Goal: Task Accomplishment & Management: Manage account settings

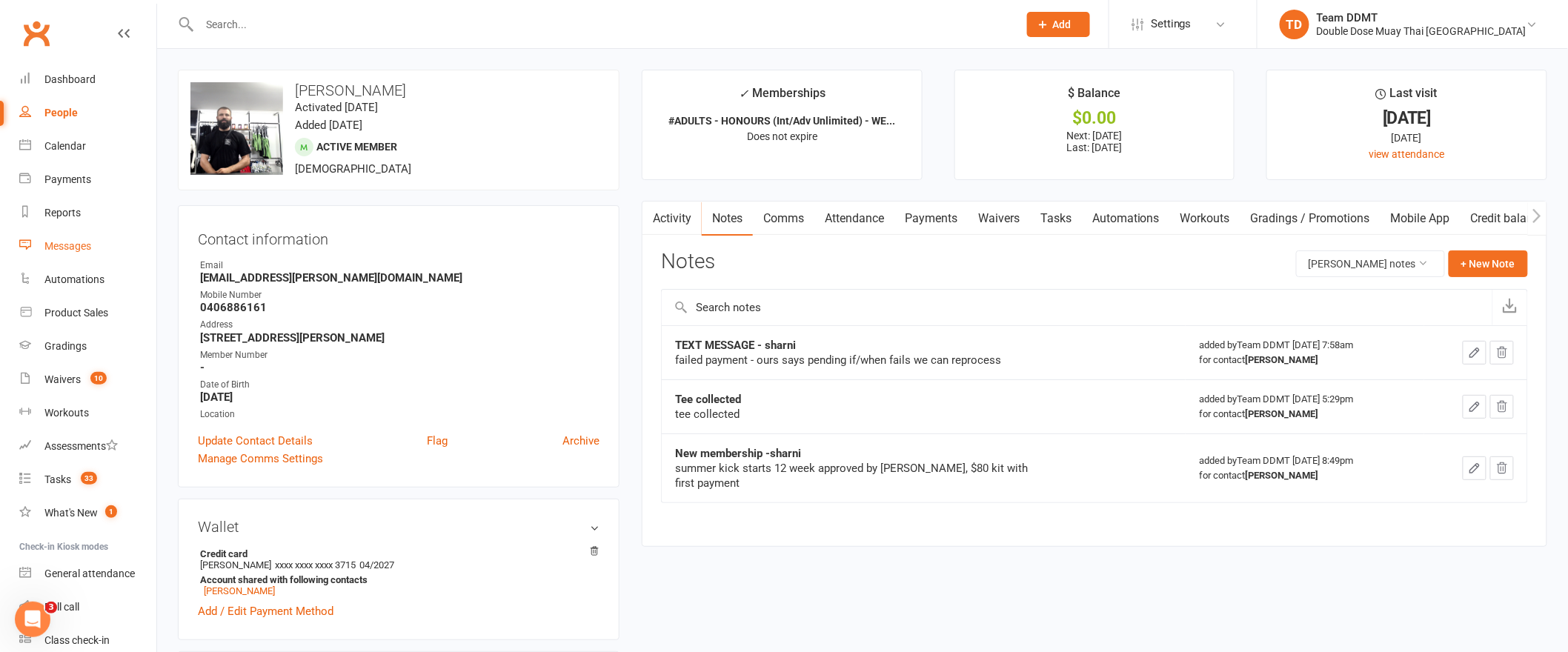
click at [67, 248] on div "Messages" at bounding box center [68, 245] width 47 height 12
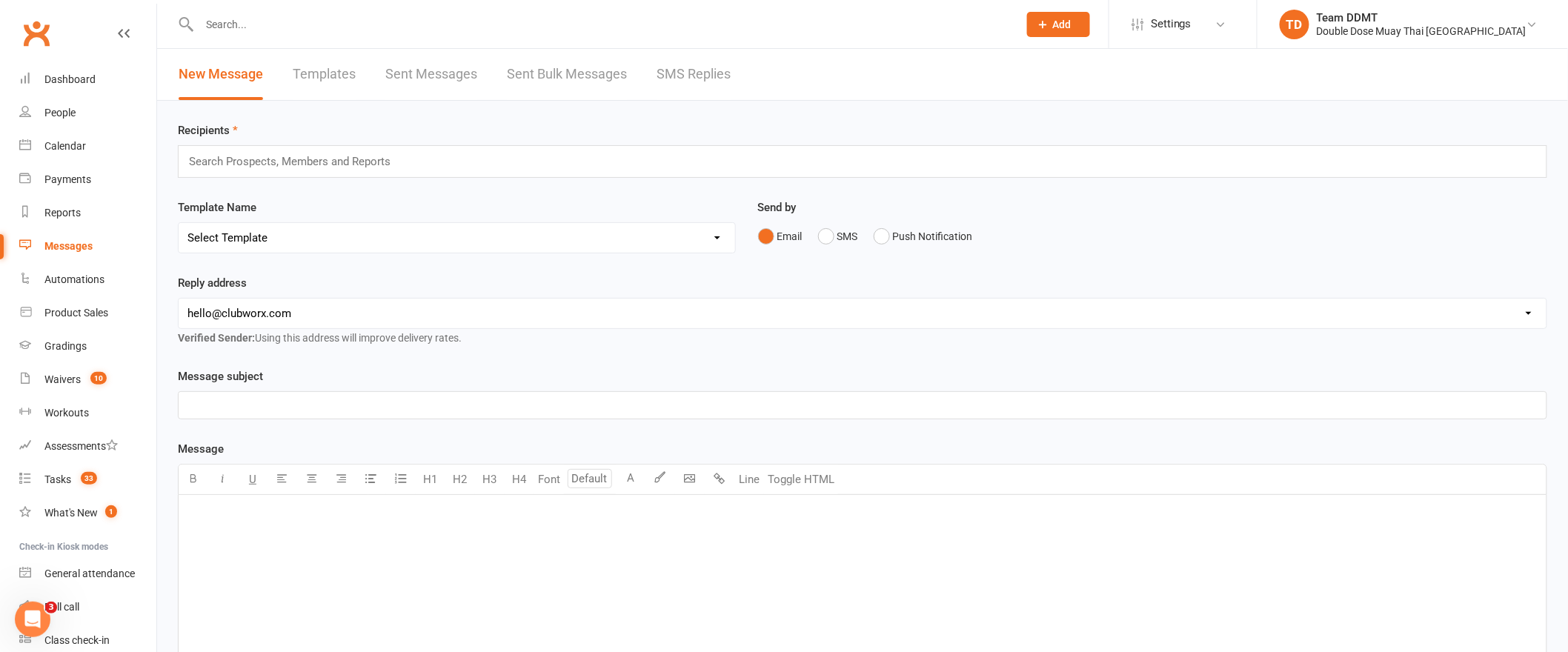
click at [678, 74] on link "SMS Replies" at bounding box center [693, 74] width 74 height 51
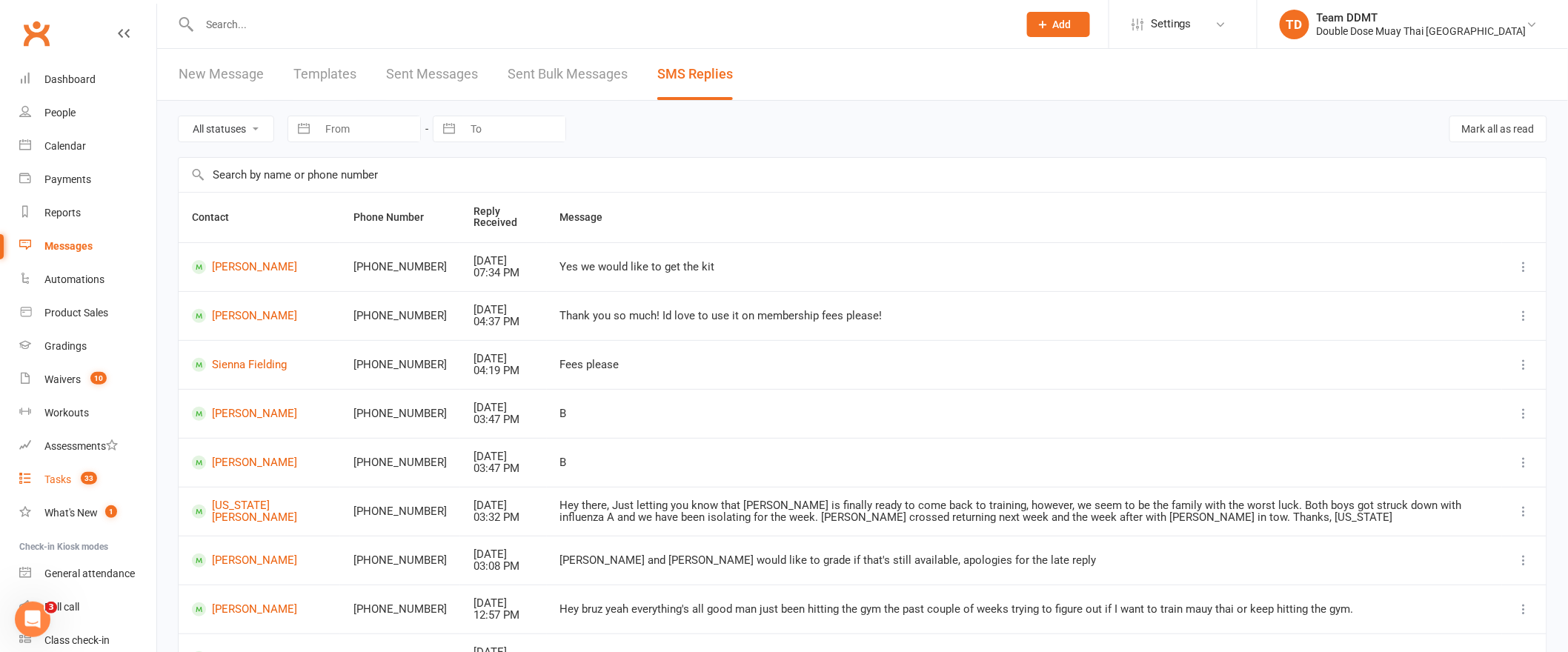
click at [67, 485] on div "Tasks" at bounding box center [58, 479] width 27 height 12
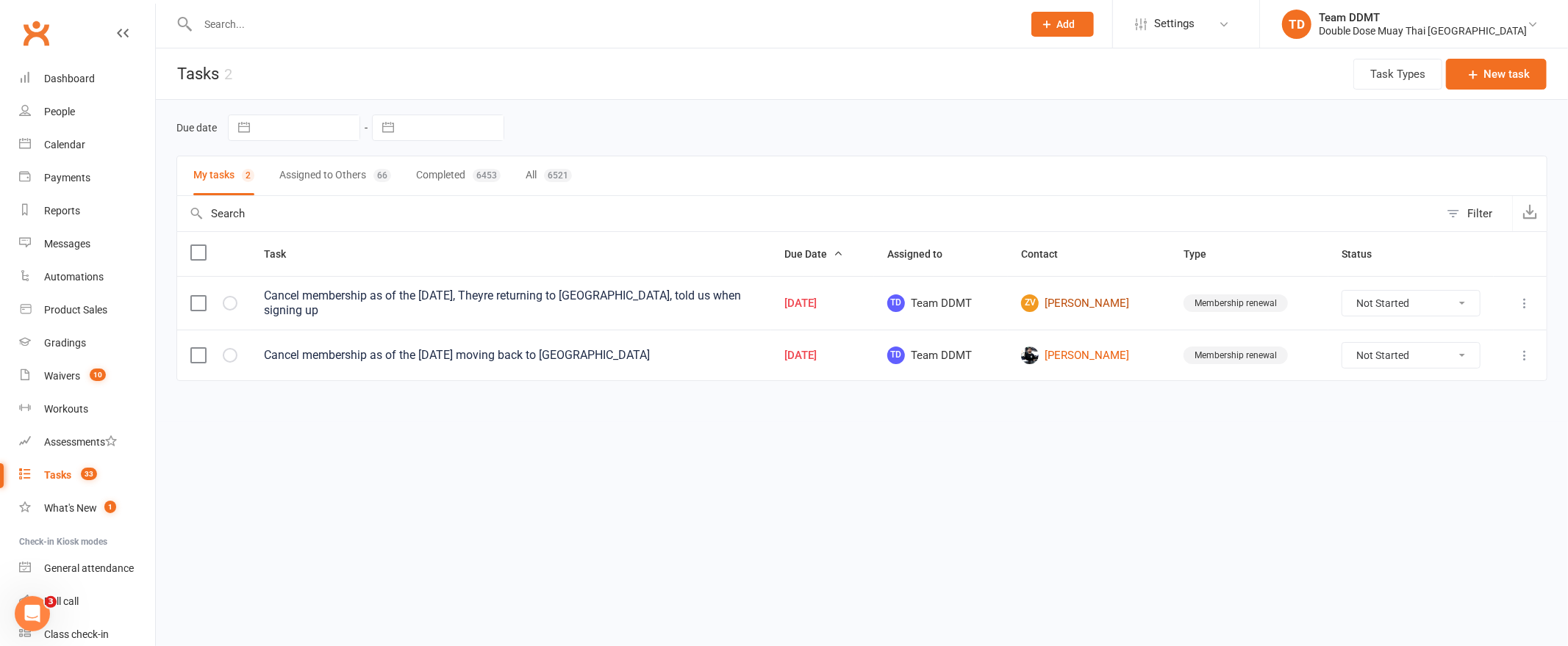
click at [1106, 305] on link "ZV [PERSON_NAME]" at bounding box center [1089, 303] width 136 height 18
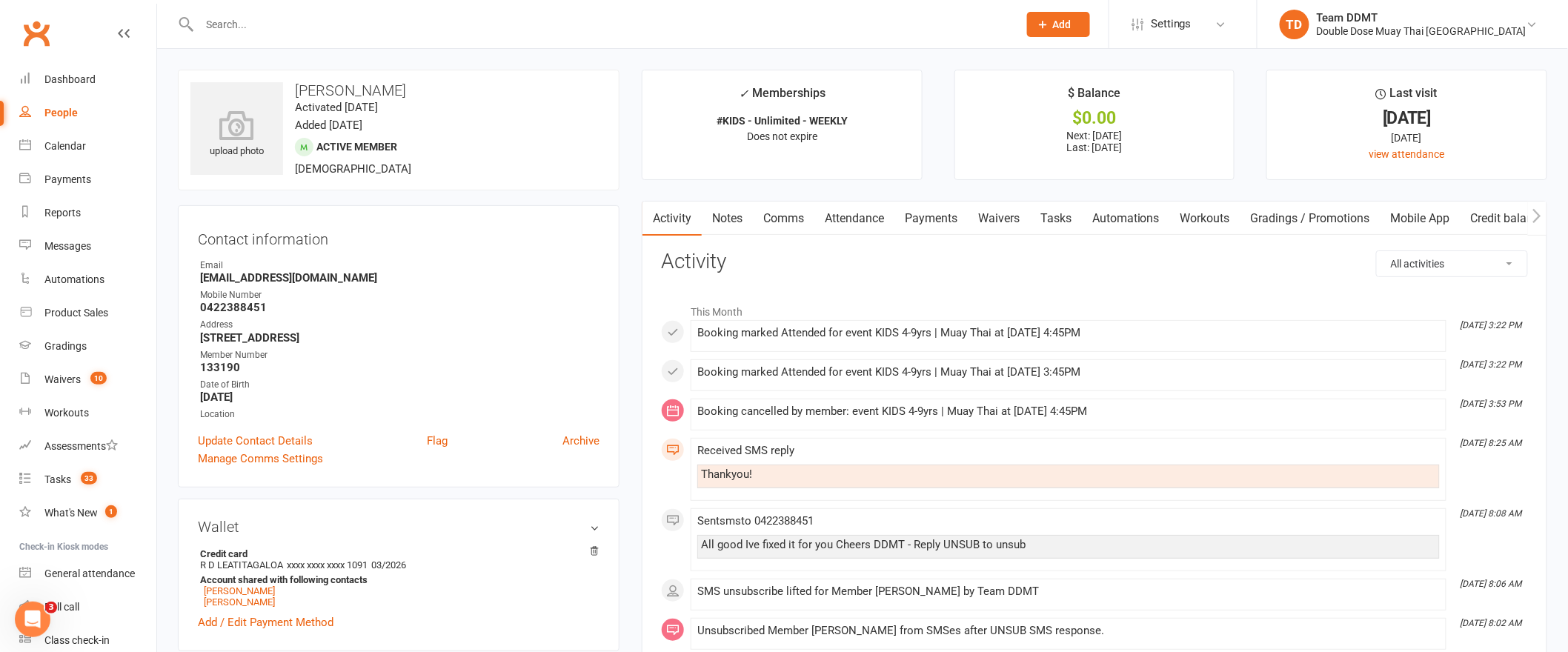
click at [943, 217] on link "Payments" at bounding box center [931, 219] width 73 height 34
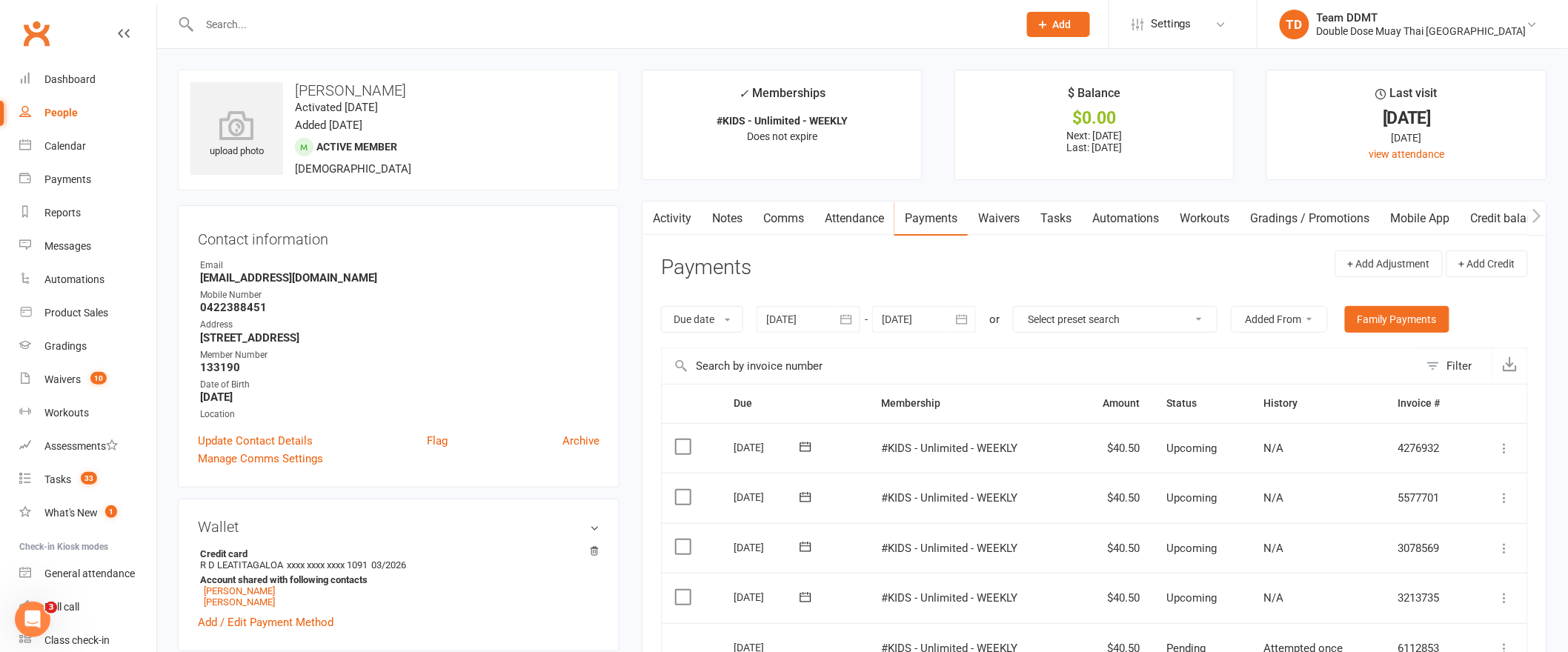
scroll to position [3, 0]
click at [677, 214] on link "Activity" at bounding box center [672, 216] width 59 height 34
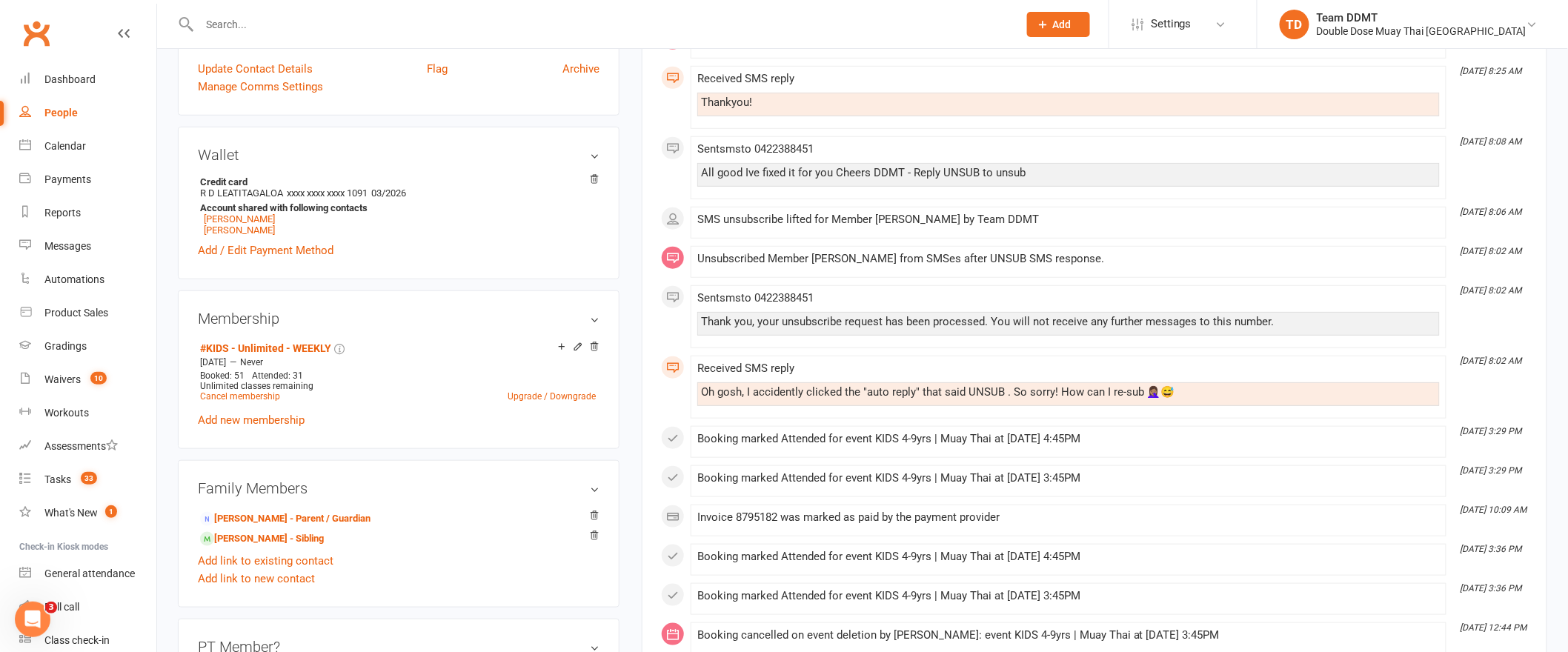
scroll to position [433, 0]
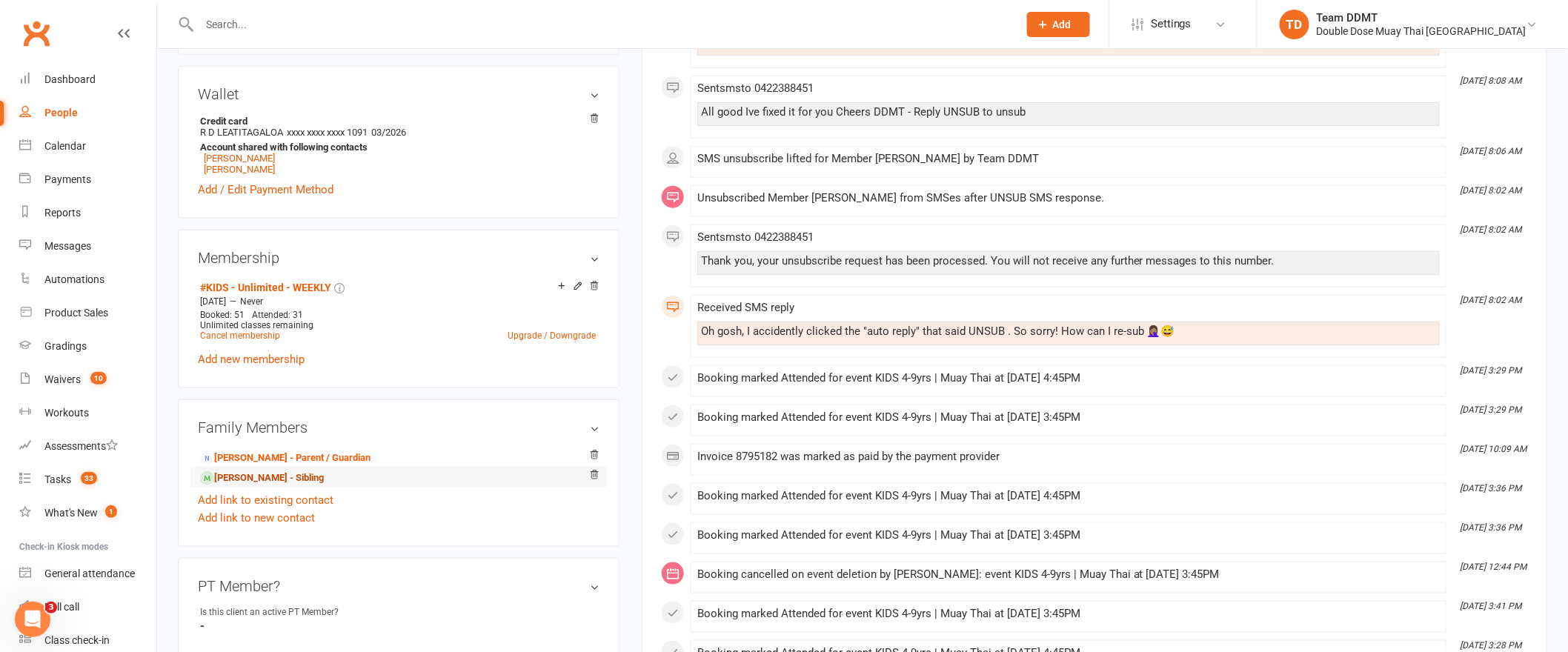
click at [294, 481] on link "[PERSON_NAME] - Sibling" at bounding box center [262, 478] width 124 height 15
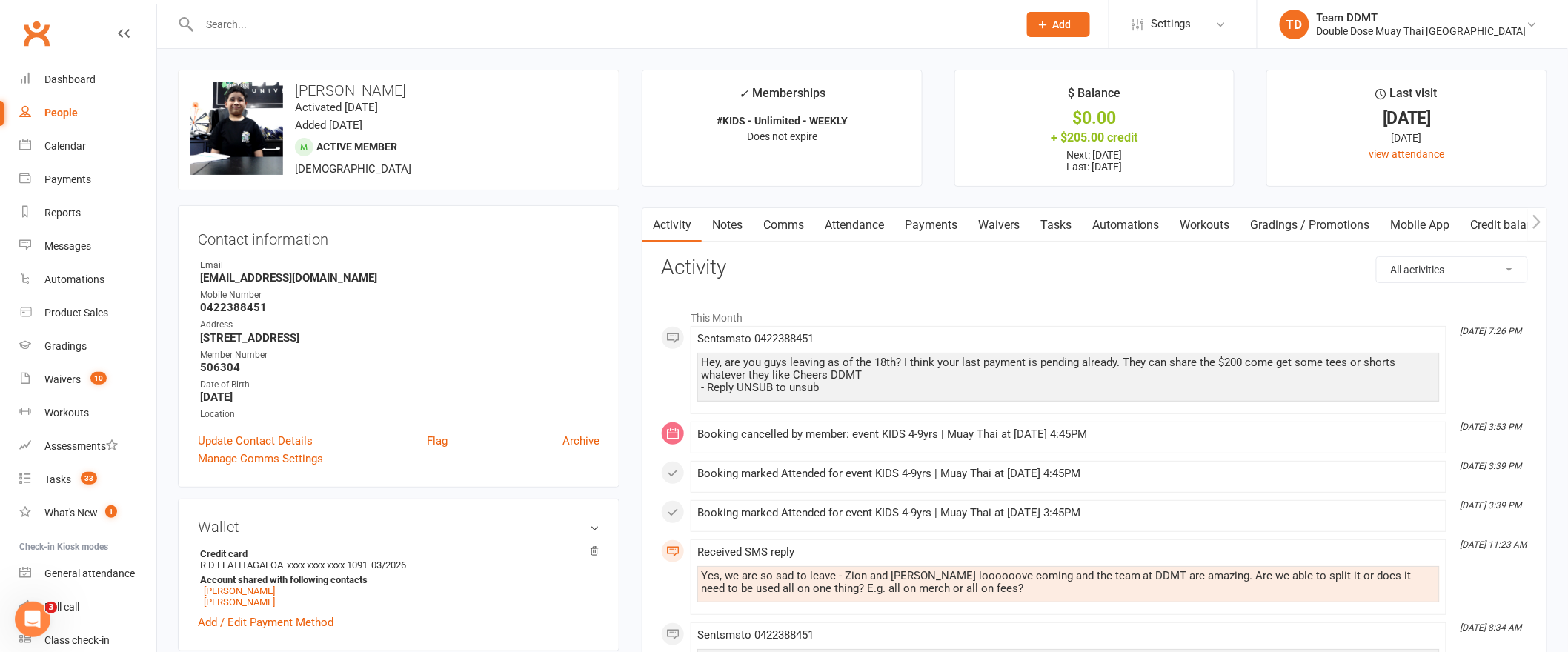
click at [956, 231] on link "Payments" at bounding box center [931, 226] width 73 height 34
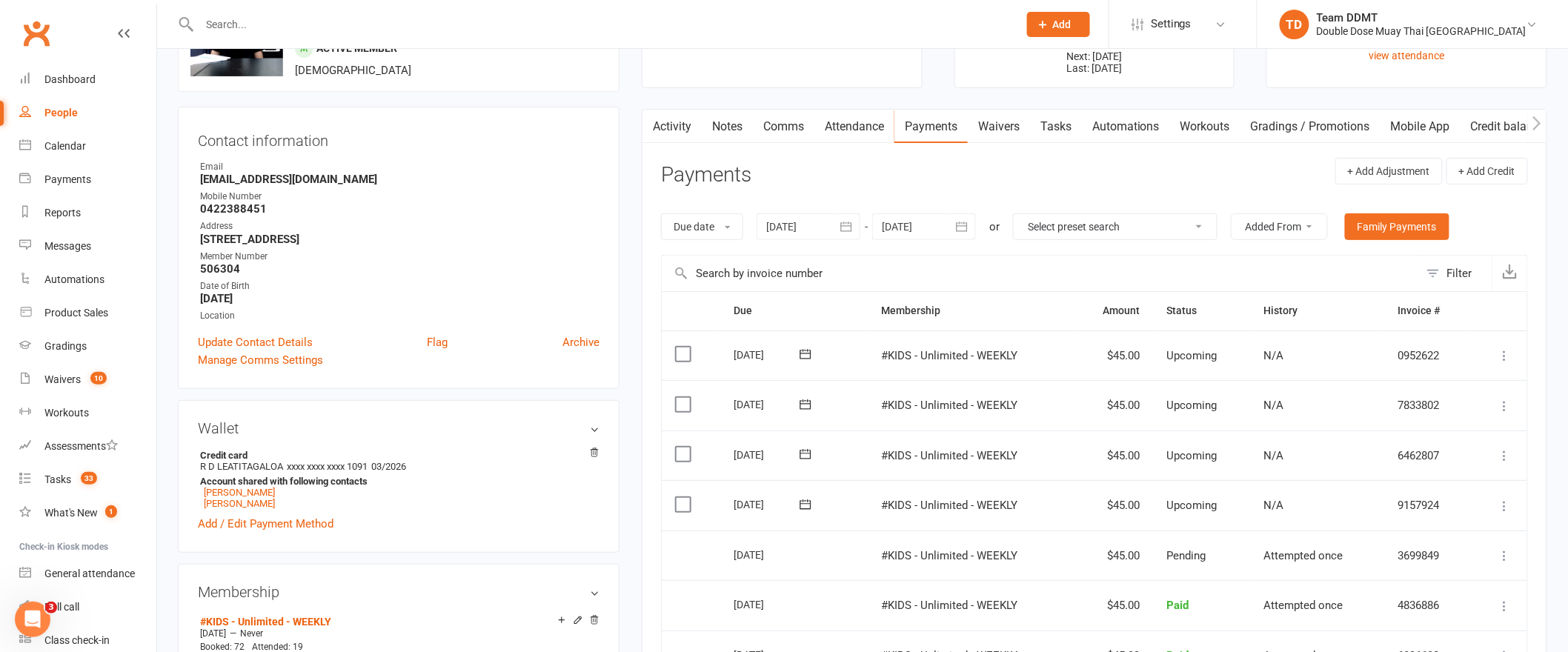
scroll to position [194, 0]
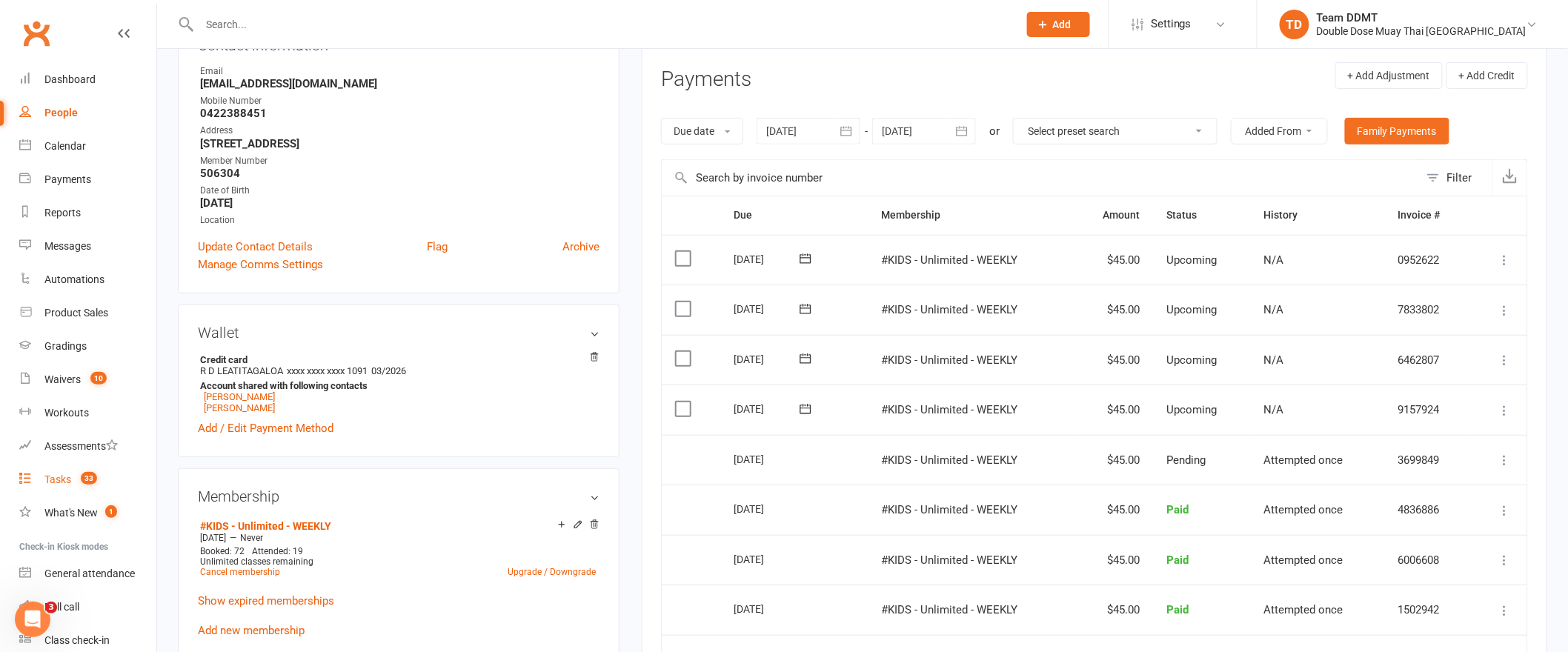
click at [66, 484] on div "Tasks" at bounding box center [58, 479] width 27 height 12
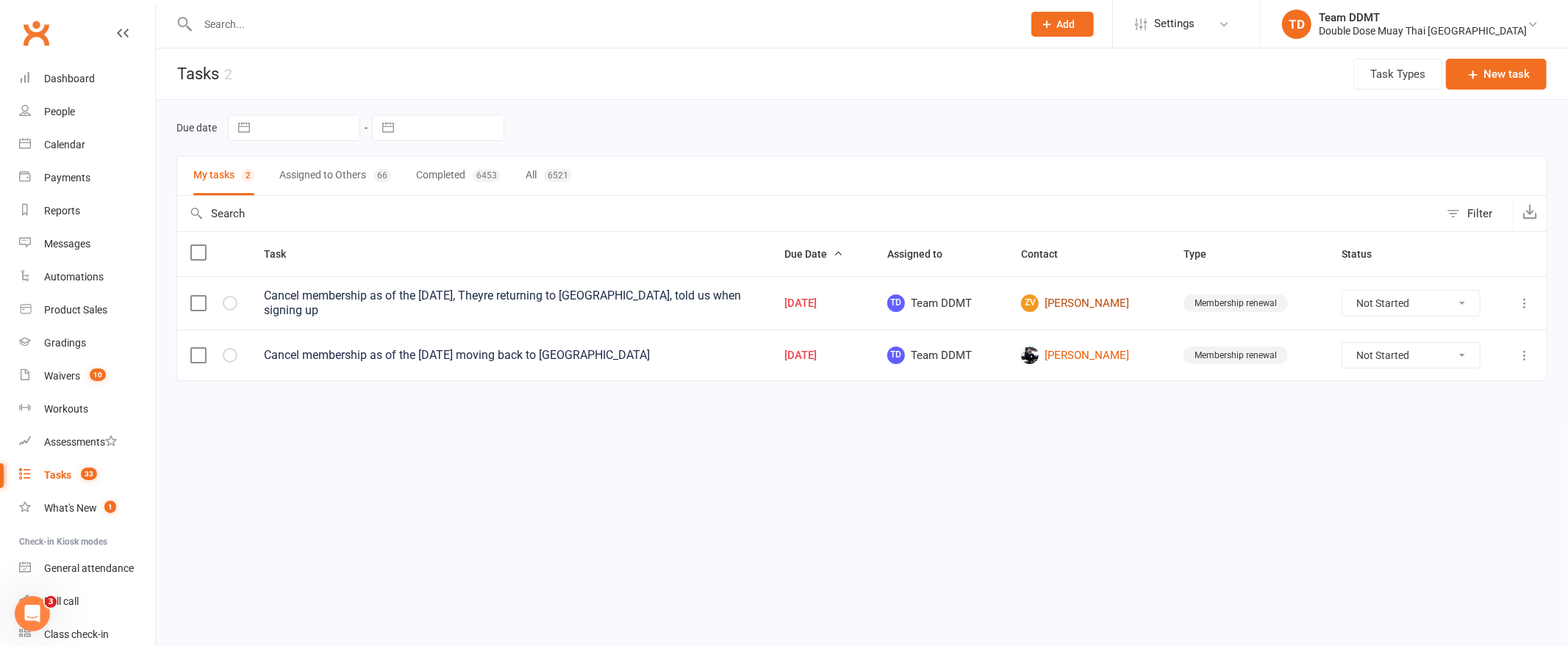
click at [1121, 297] on link "ZV [PERSON_NAME]" at bounding box center [1089, 303] width 136 height 18
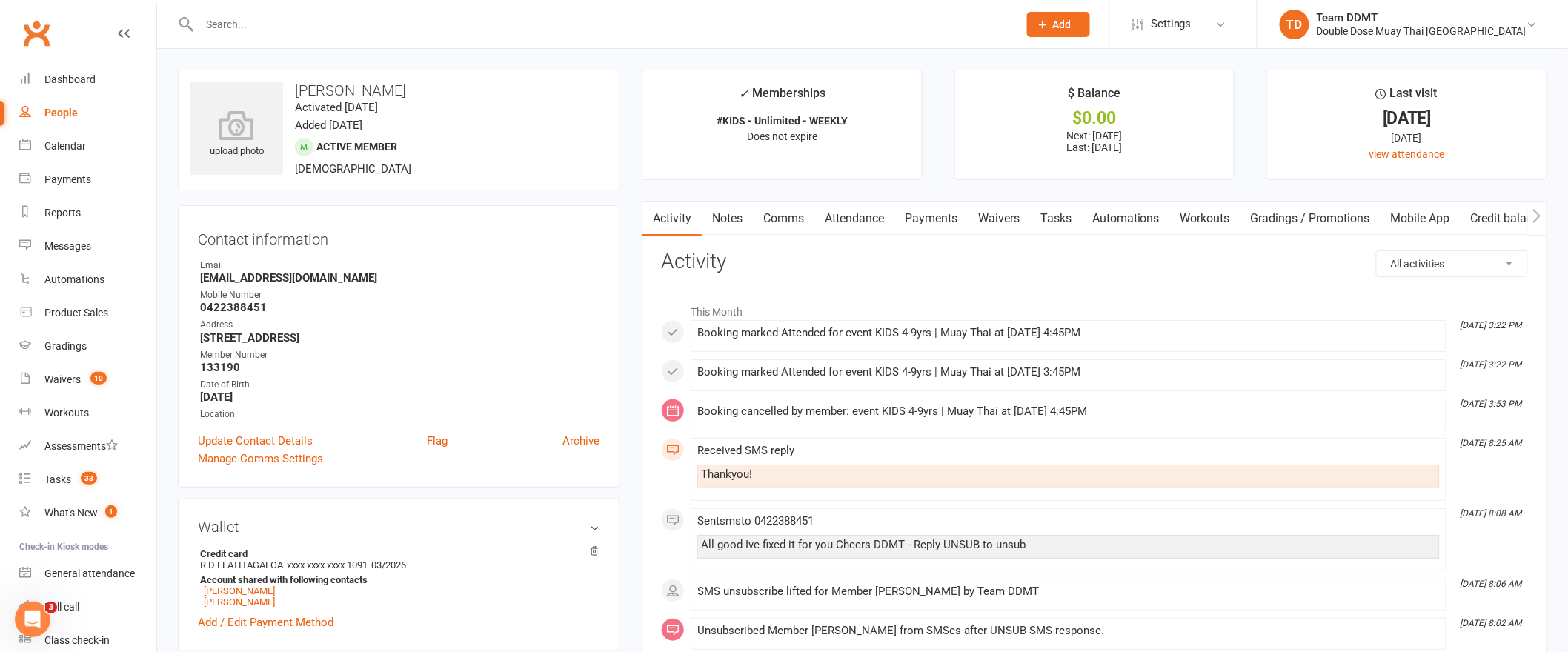
click at [943, 213] on link "Payments" at bounding box center [931, 219] width 73 height 34
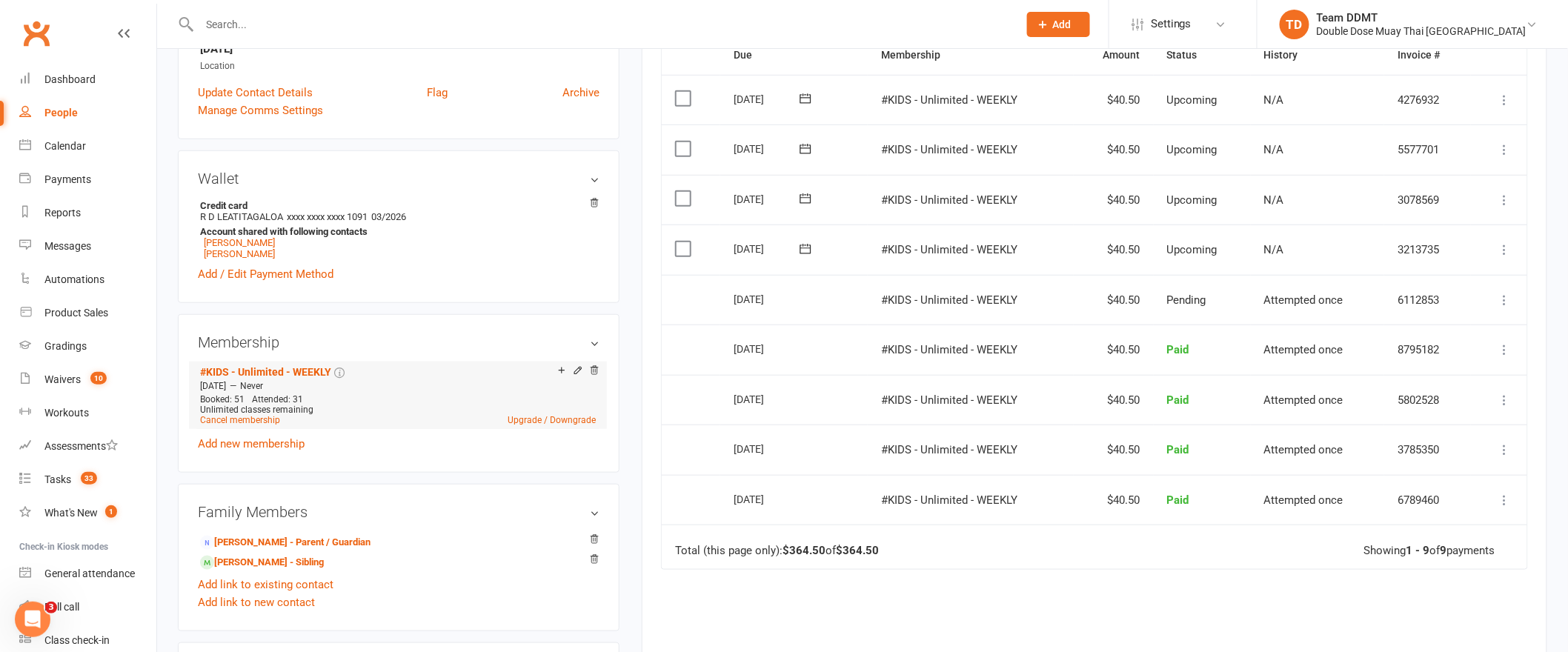
scroll to position [351, 0]
click at [240, 414] on link "Cancel membership" at bounding box center [240, 417] width 80 height 11
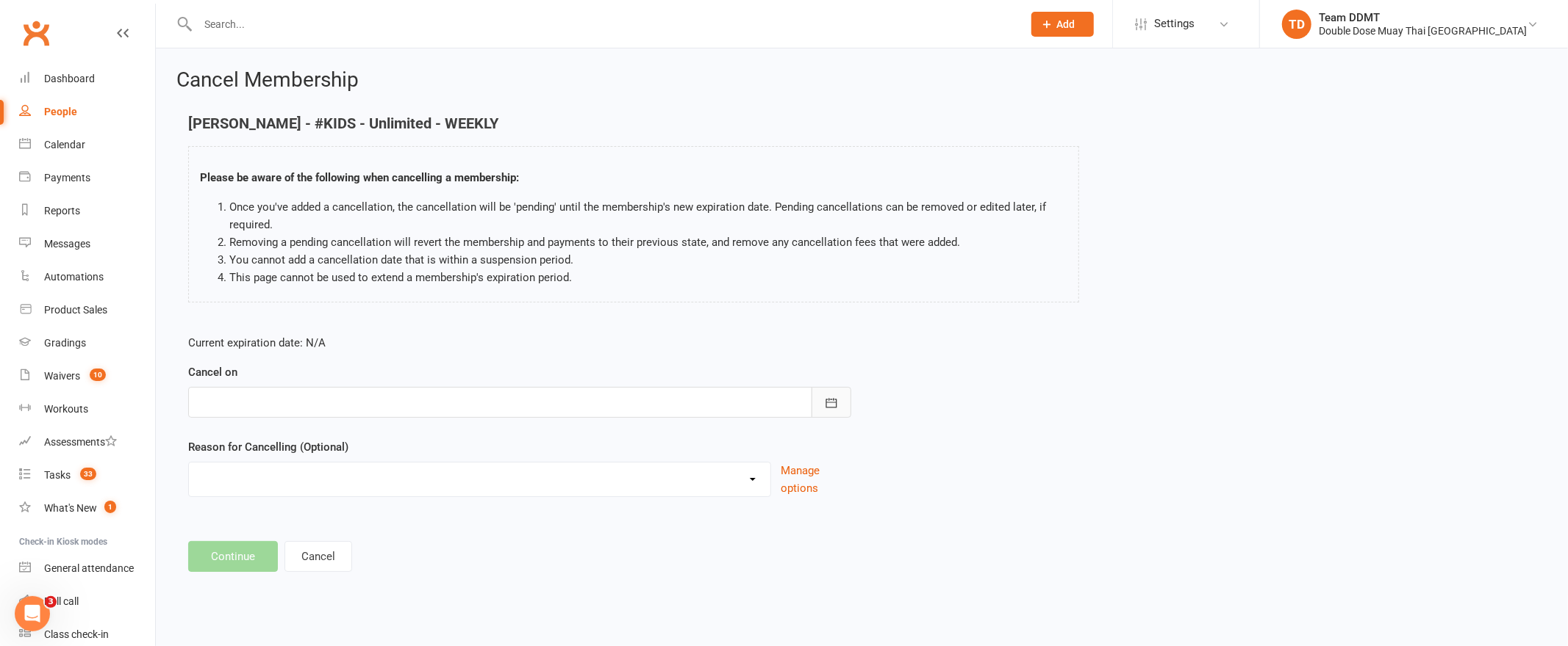
click at [829, 399] on icon "button" at bounding box center [831, 403] width 11 height 10
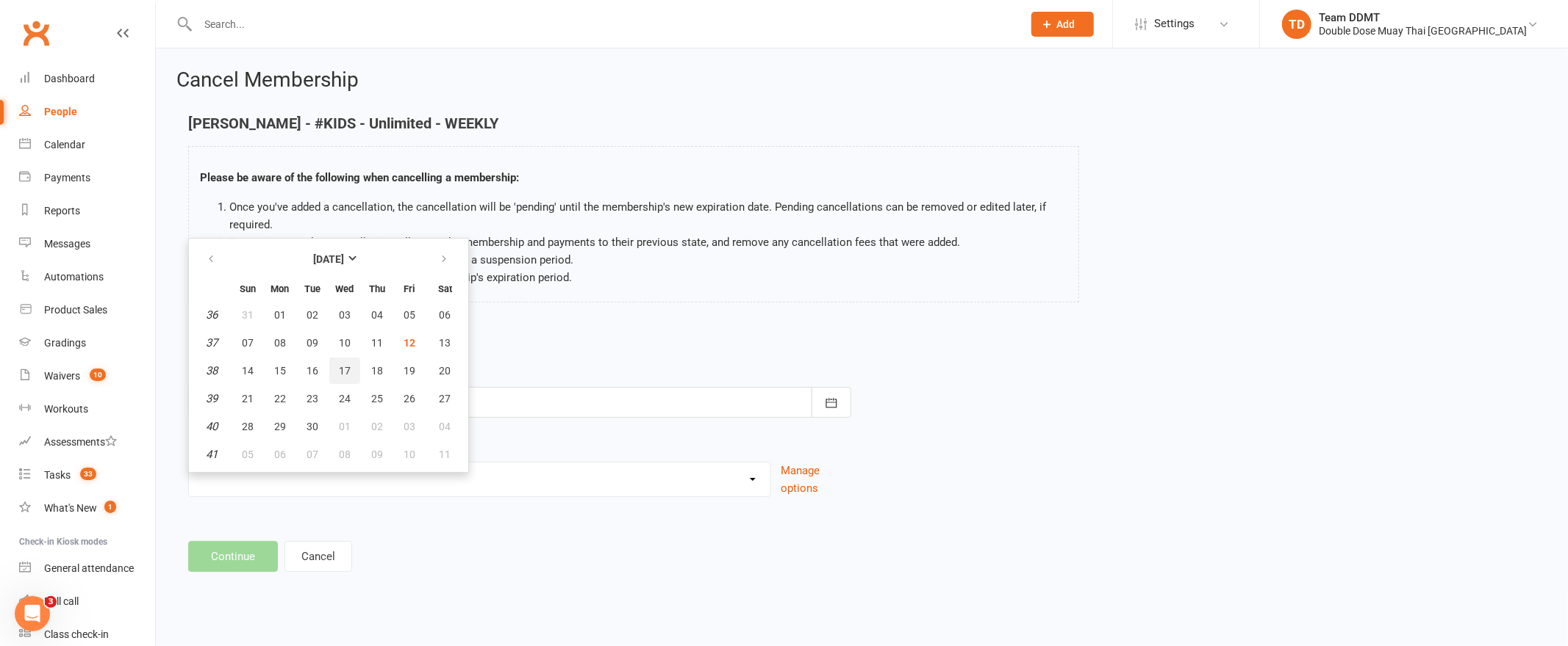
click at [340, 365] on span "17" at bounding box center [344, 370] width 12 height 12
type input "[DATE]"
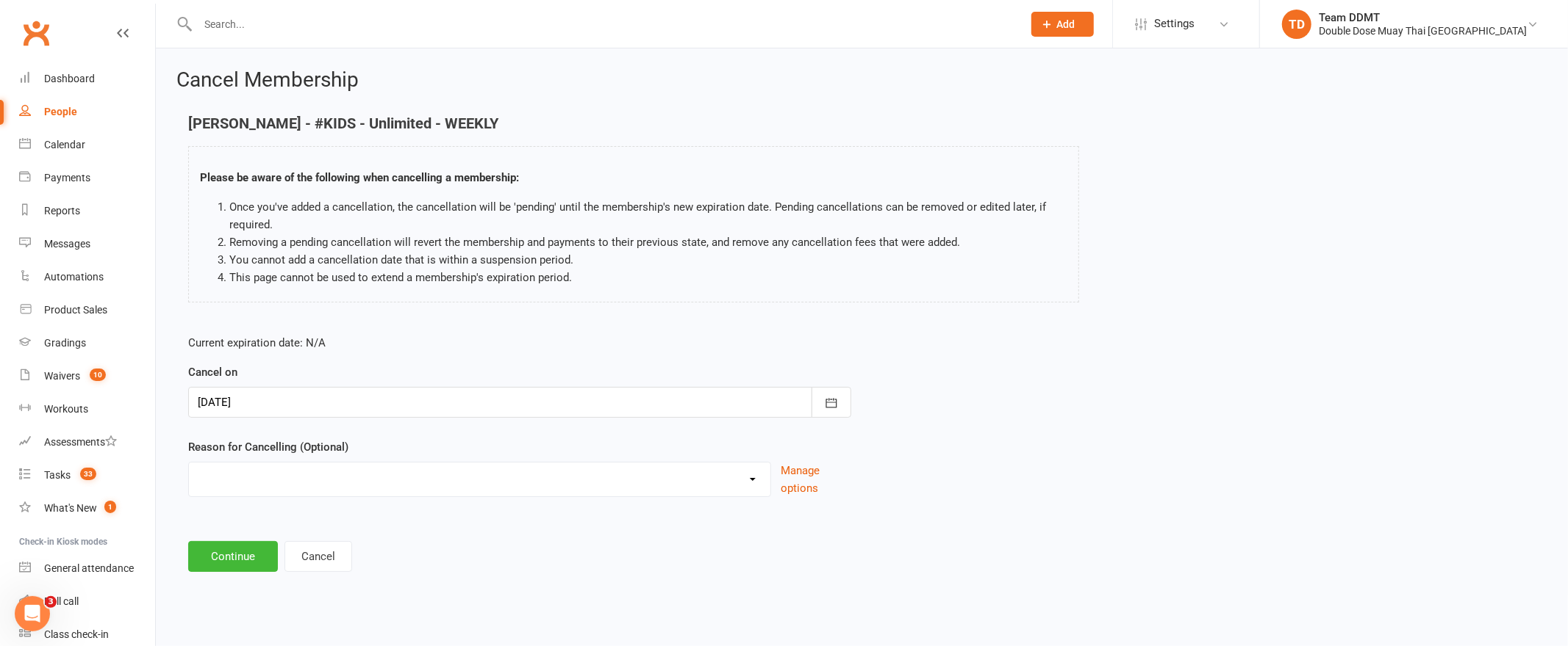
click at [424, 476] on select "Administration Error Holiday Injury Moving Away Upgrading/Downgrading membershi…" at bounding box center [479, 477] width 582 height 29
select select "3"
click at [221, 554] on button "Continue" at bounding box center [233, 556] width 90 height 31
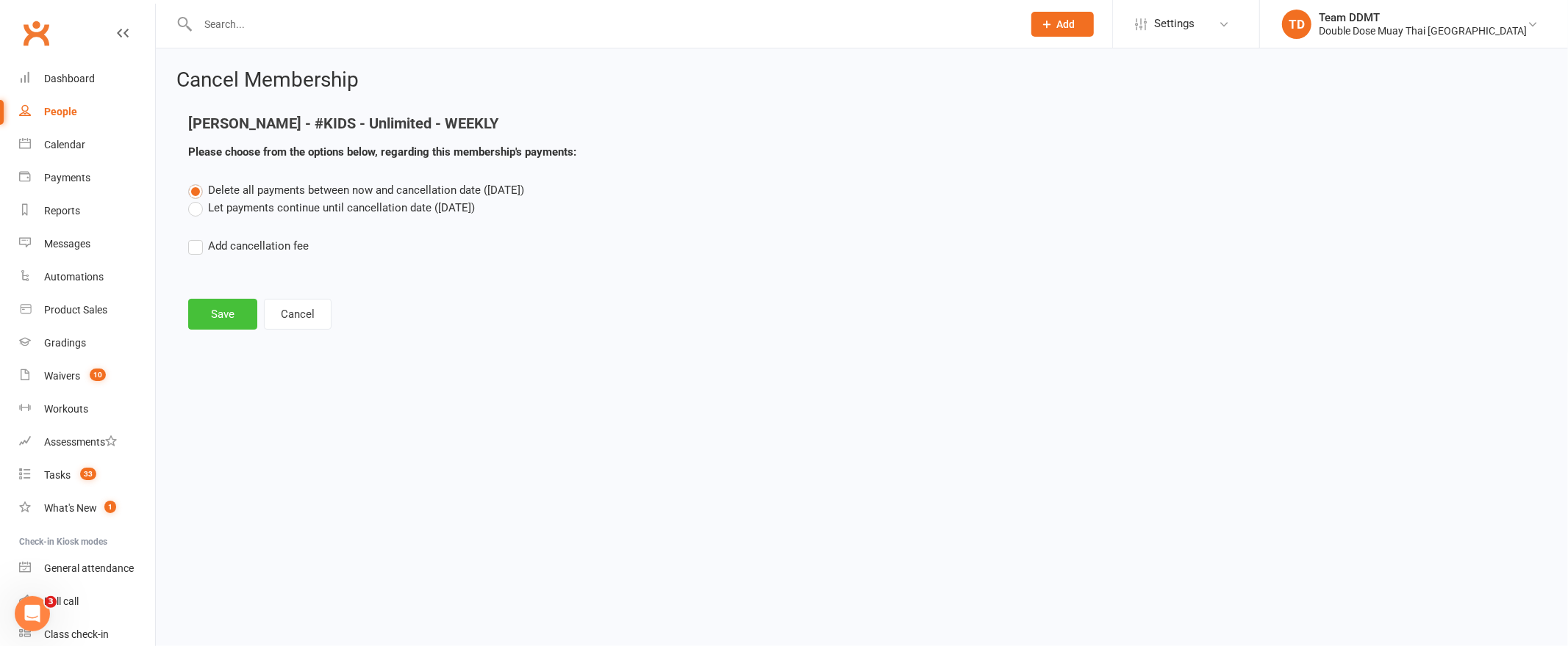
click at [237, 320] on button "Save" at bounding box center [223, 314] width 69 height 31
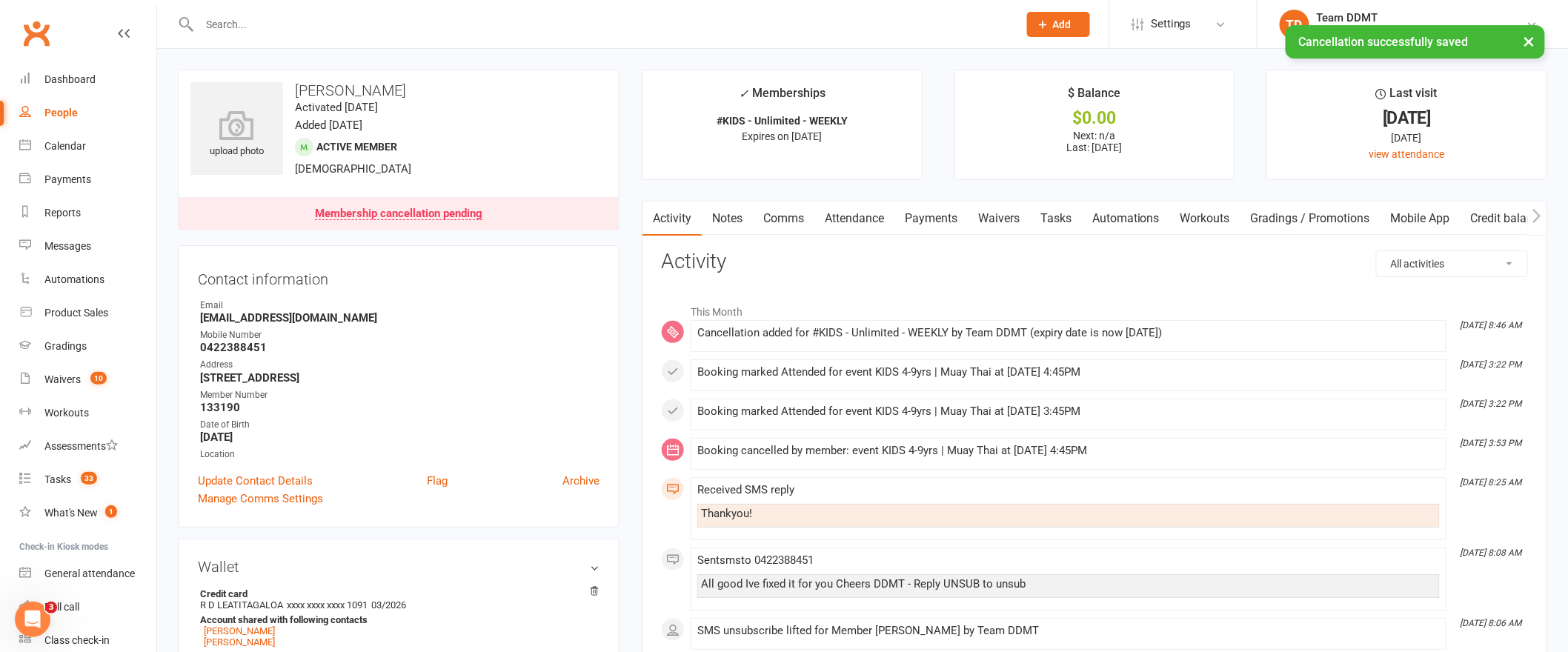
click at [933, 221] on link "Payments" at bounding box center [931, 219] width 73 height 34
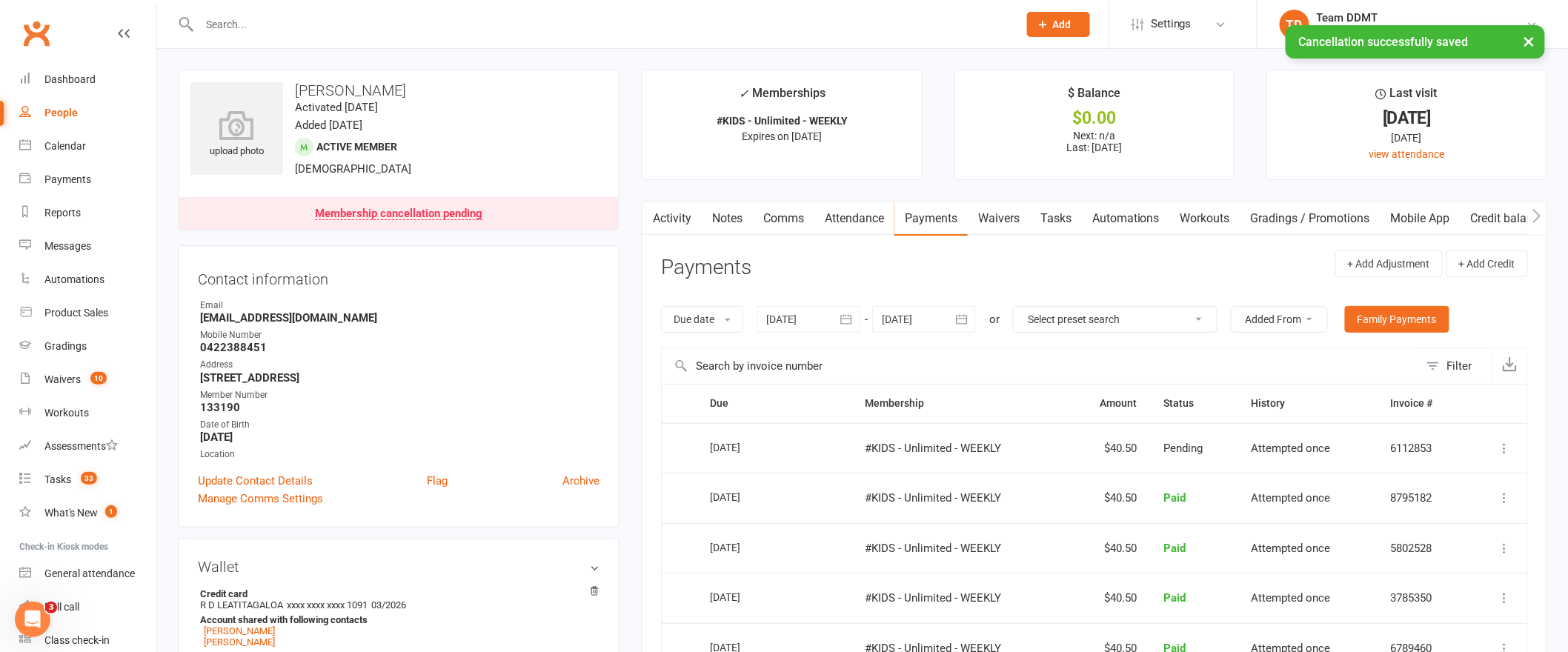
click at [720, 218] on link "Notes" at bounding box center [727, 219] width 51 height 34
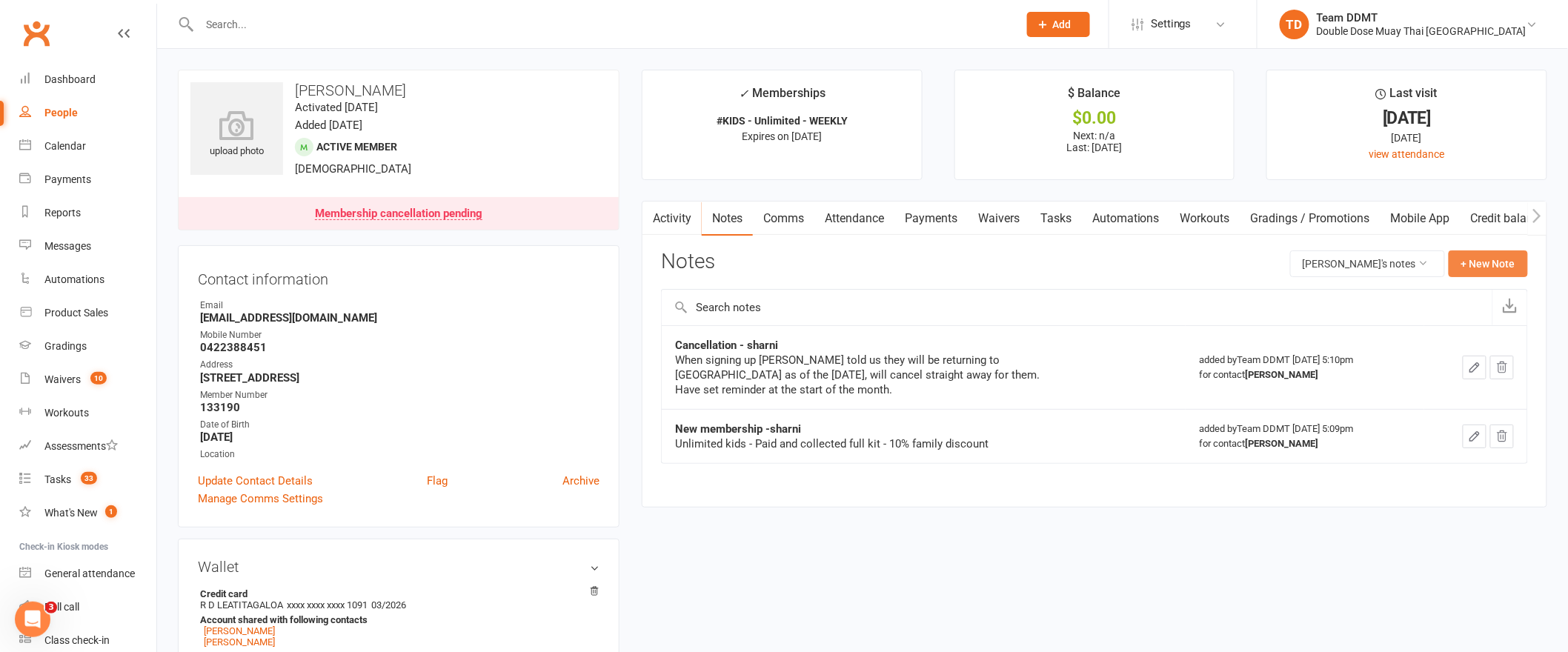
click at [1461, 256] on button "+ New Note" at bounding box center [1487, 264] width 80 height 27
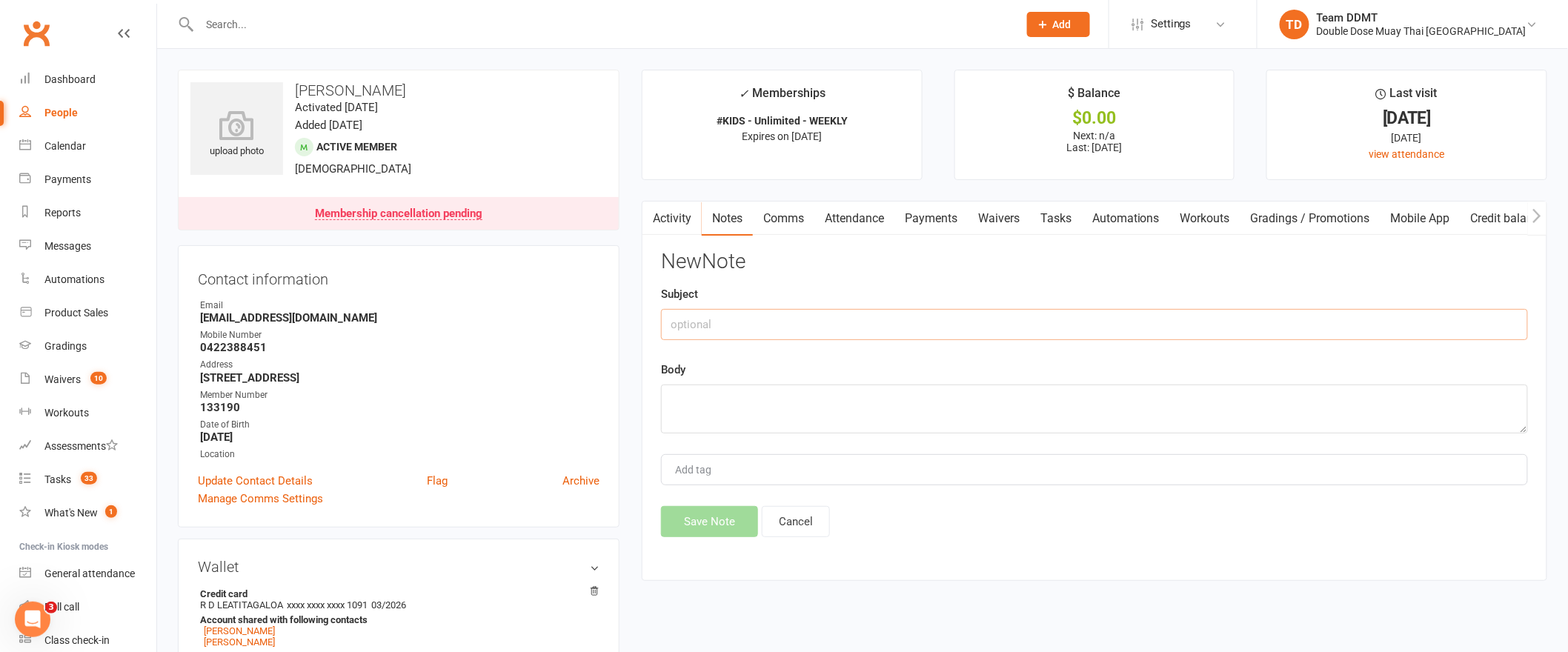
click at [1353, 322] on input "text" at bounding box center [1094, 324] width 867 height 31
type input "Cancellation moving back to [GEOGRAPHIC_DATA]- sharni"
click at [824, 424] on textarea at bounding box center [1094, 409] width 867 height 49
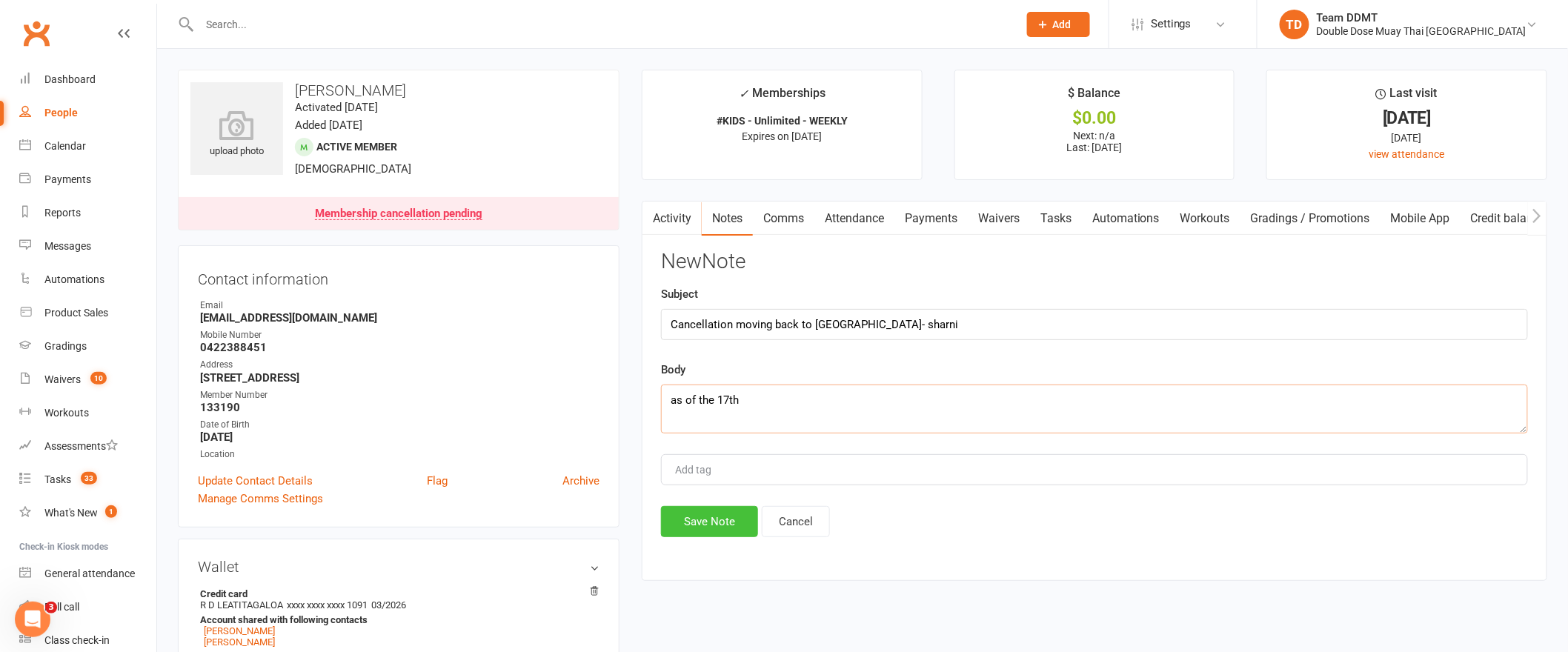
type textarea "as of the 17th"
click at [676, 528] on button "Save Note" at bounding box center [709, 521] width 97 height 31
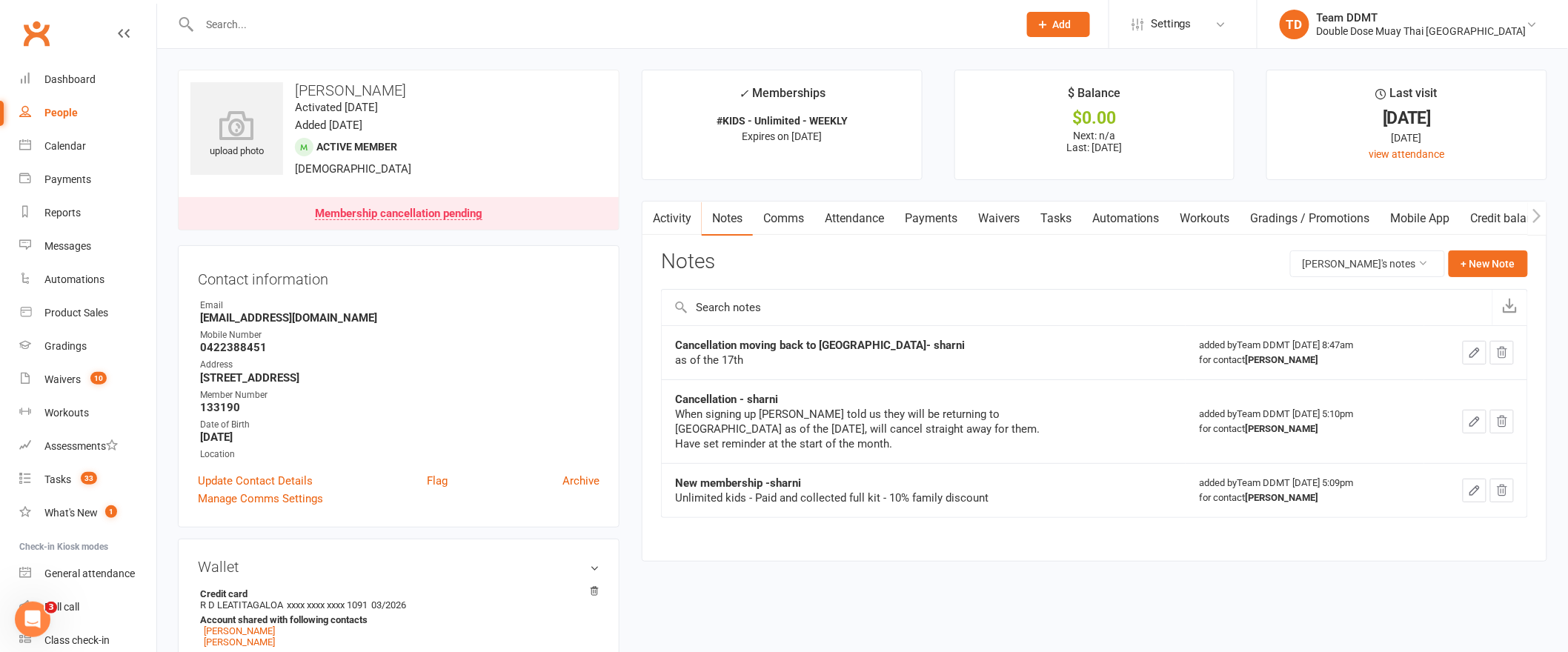
click at [947, 221] on link "Payments" at bounding box center [931, 219] width 73 height 34
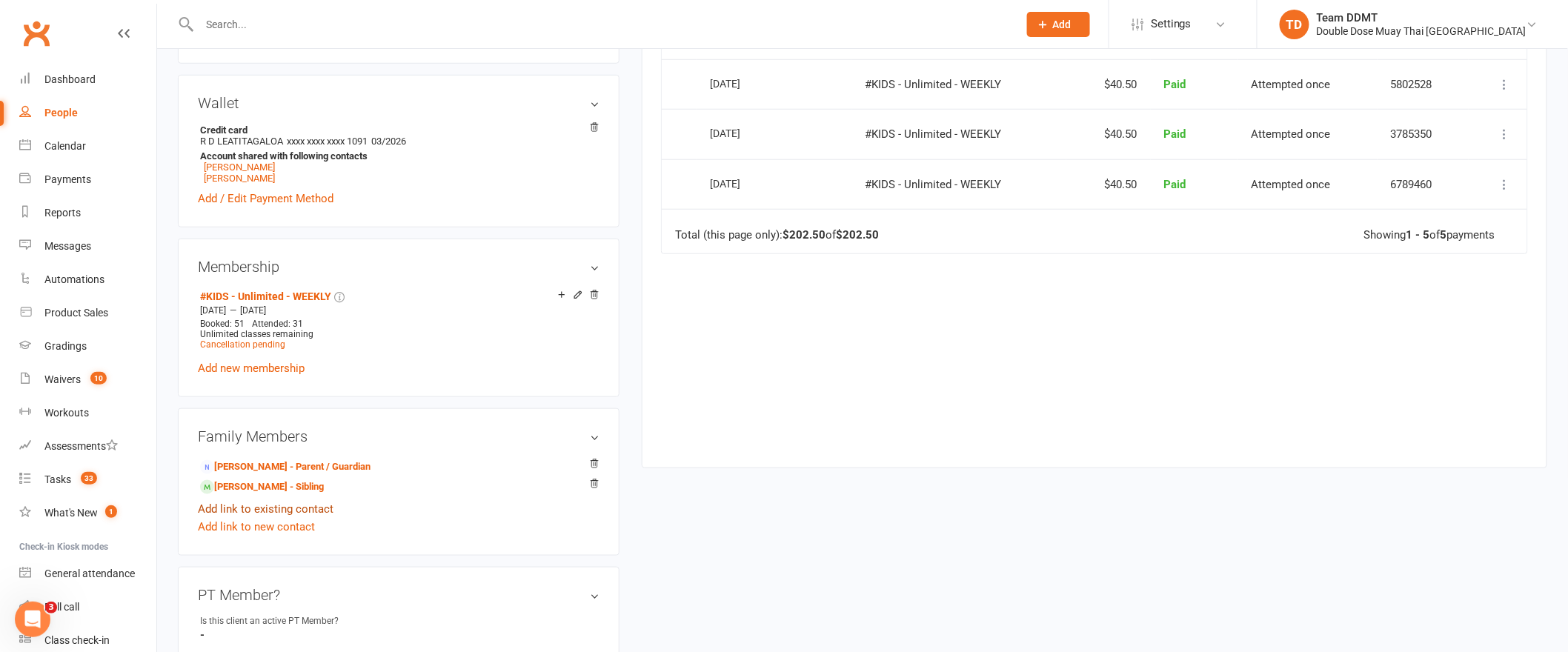
scroll to position [621, 0]
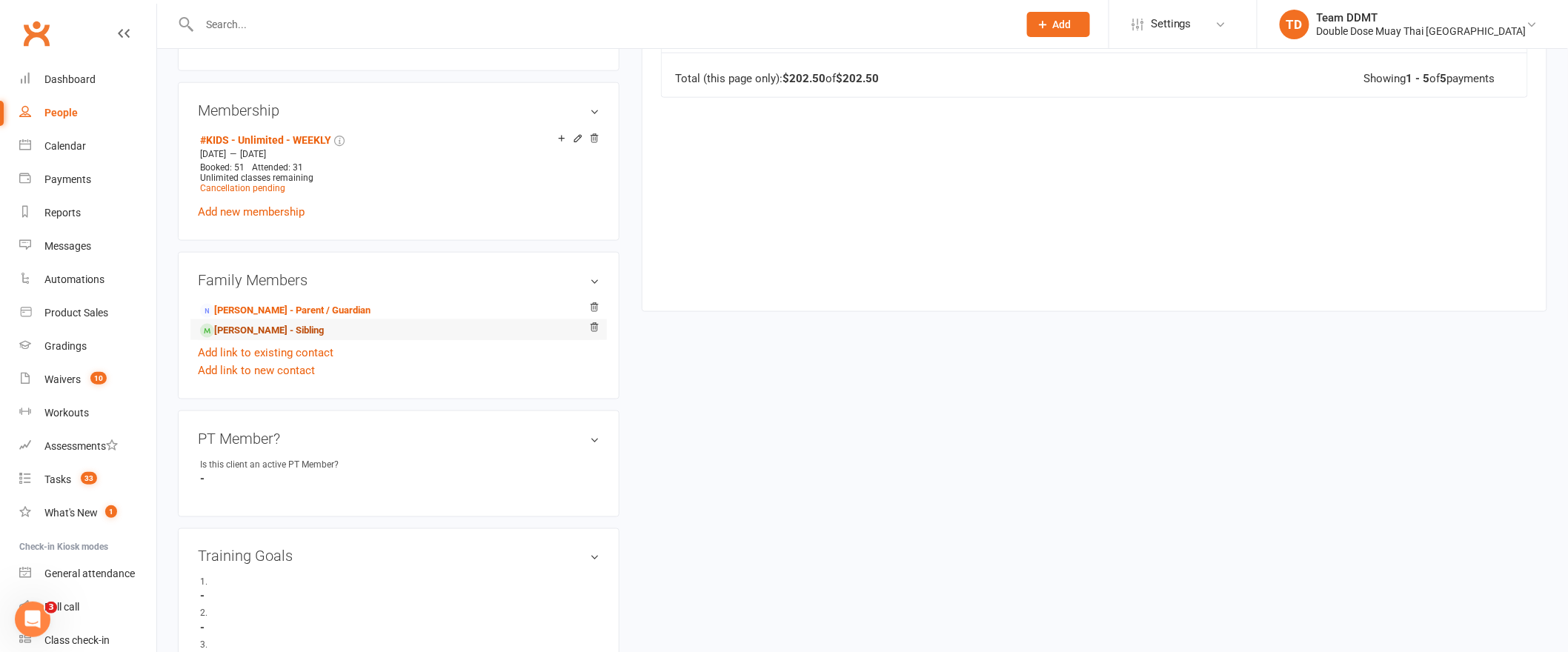
click at [255, 331] on link "[PERSON_NAME] - Sibling" at bounding box center [262, 330] width 124 height 15
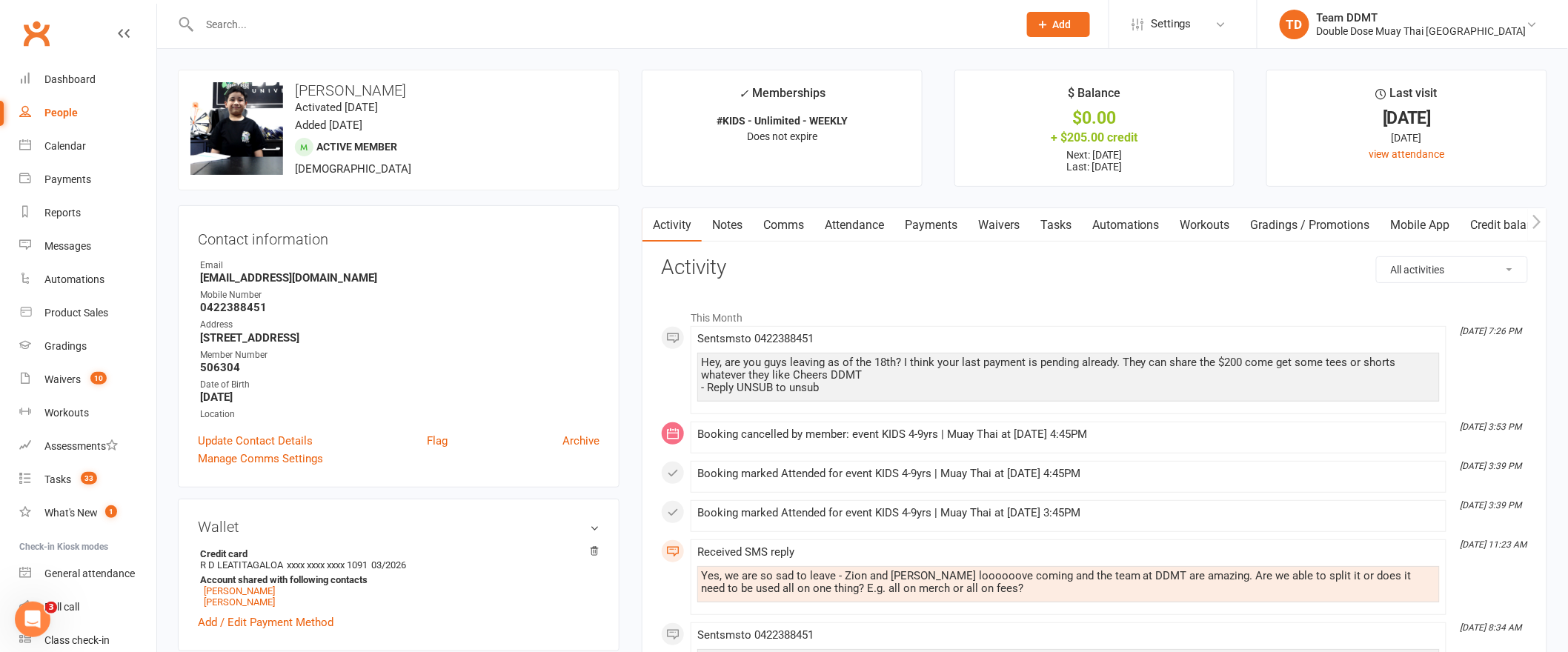
click at [726, 226] on link "Notes" at bounding box center [727, 226] width 51 height 34
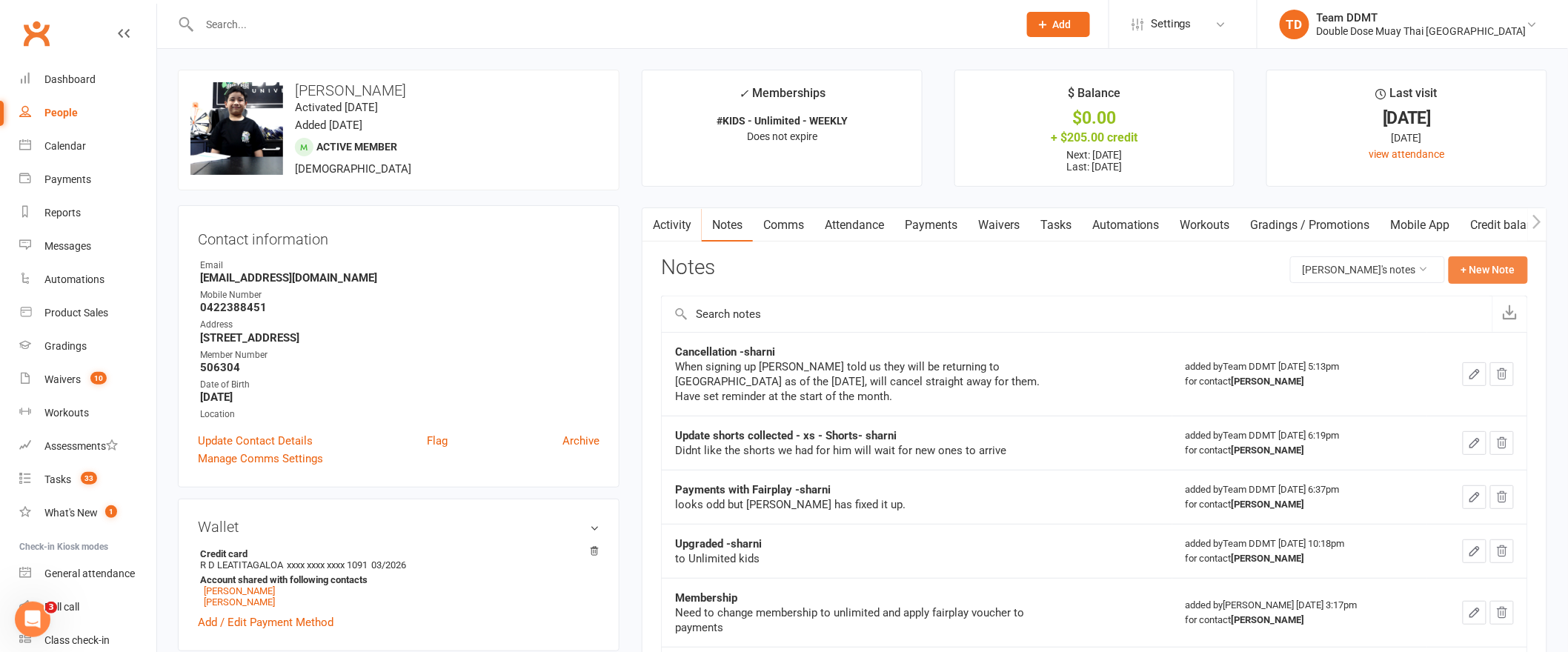
click at [1480, 270] on button "+ New Note" at bounding box center [1487, 270] width 80 height 27
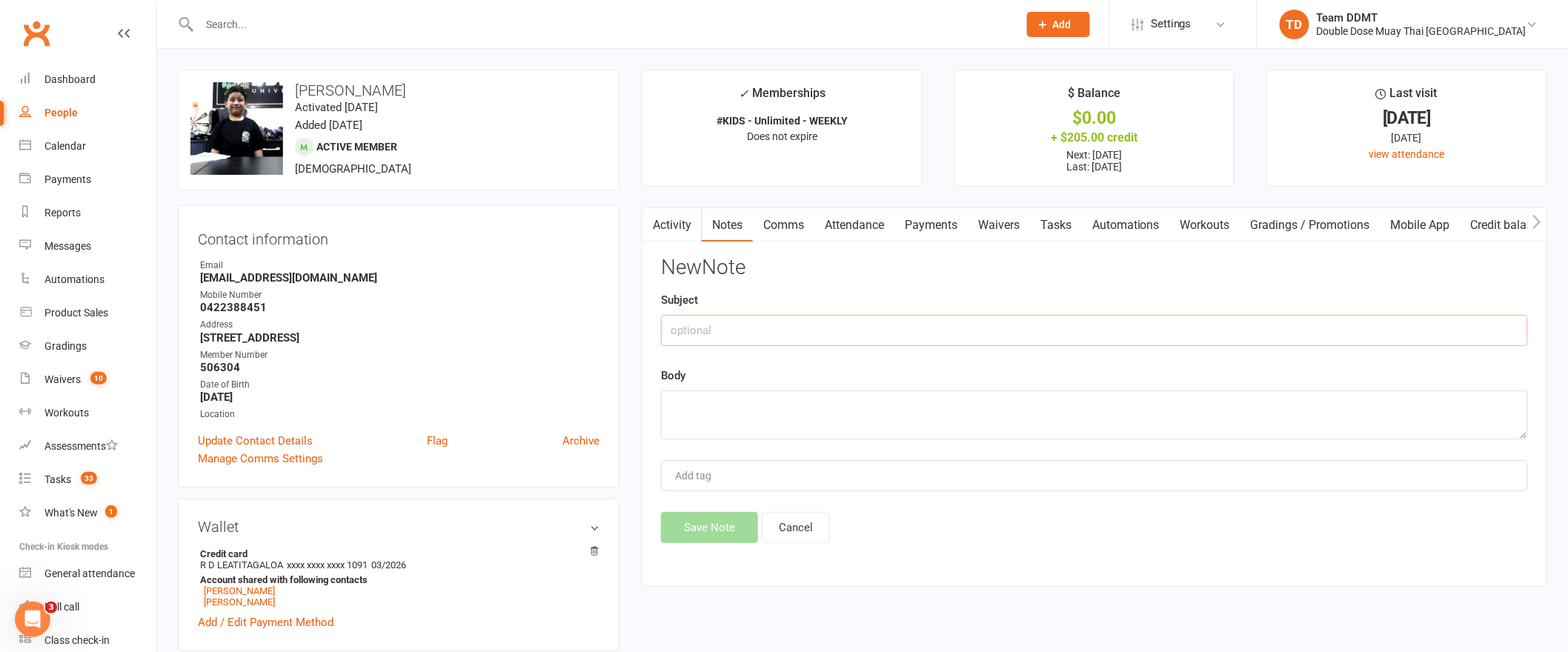
click at [1131, 323] on input "text" at bounding box center [1094, 330] width 867 height 31
drag, startPoint x: 841, startPoint y: 335, endPoint x: 614, endPoint y: 321, distance: 227.4
type input "member of the month [DATE]"
click at [763, 409] on textarea at bounding box center [1094, 415] width 867 height 49
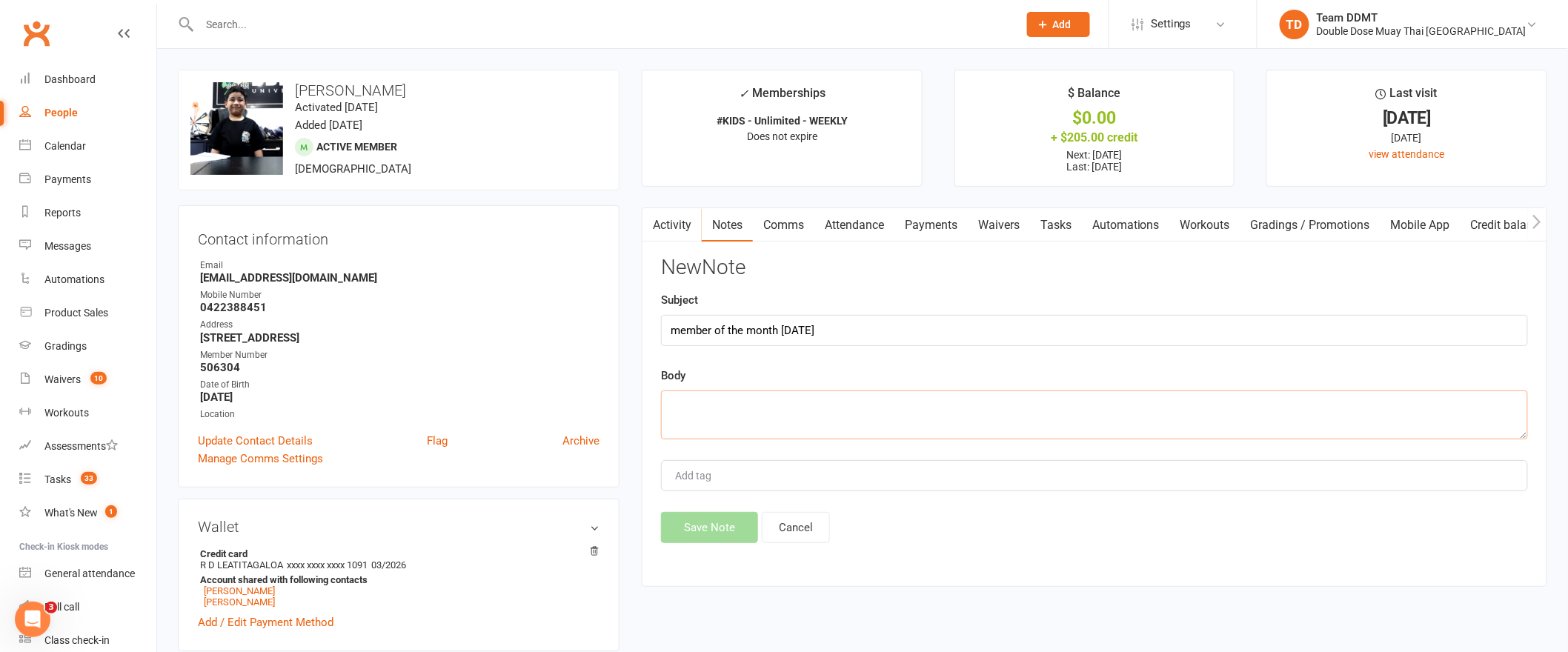
paste textarea "member of the month [DATE]"
type textarea "member of the month [DATE]"
click at [711, 519] on button "Save Note" at bounding box center [709, 528] width 97 height 31
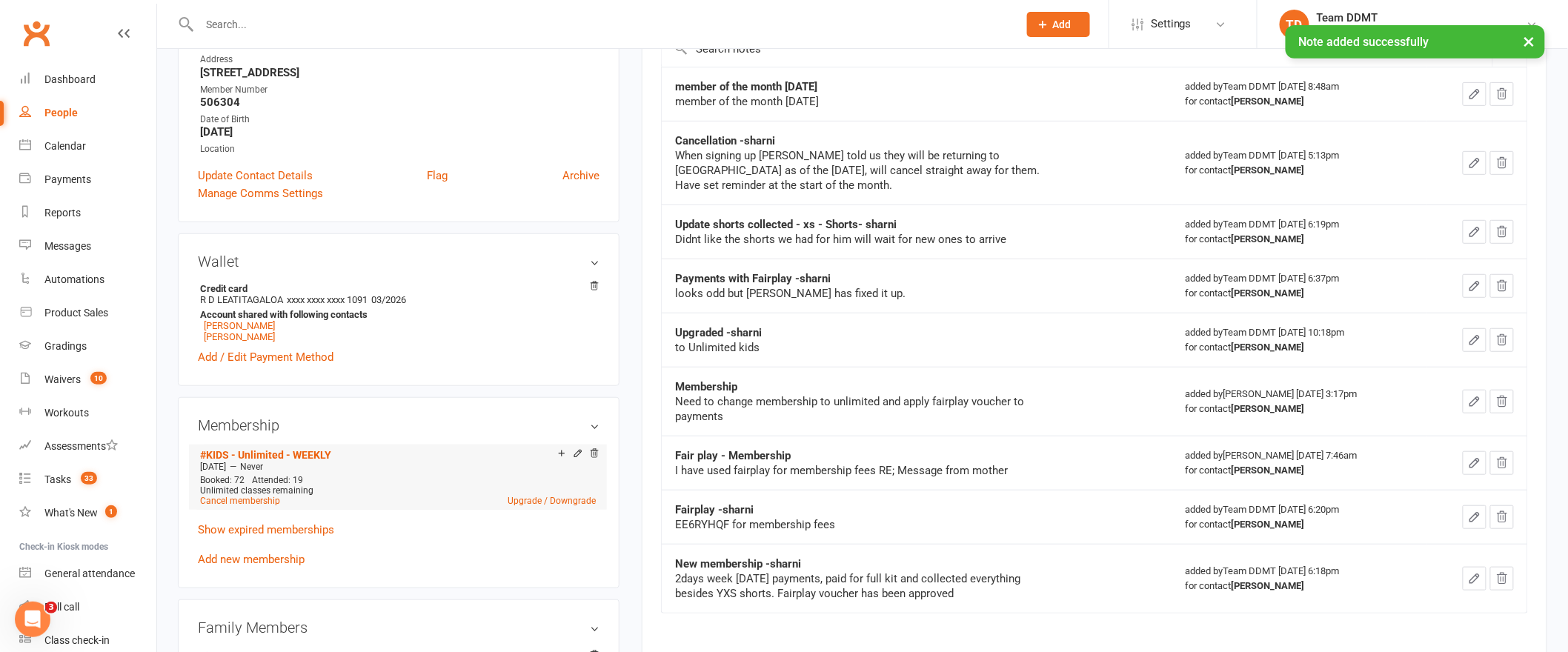
scroll to position [386, 0]
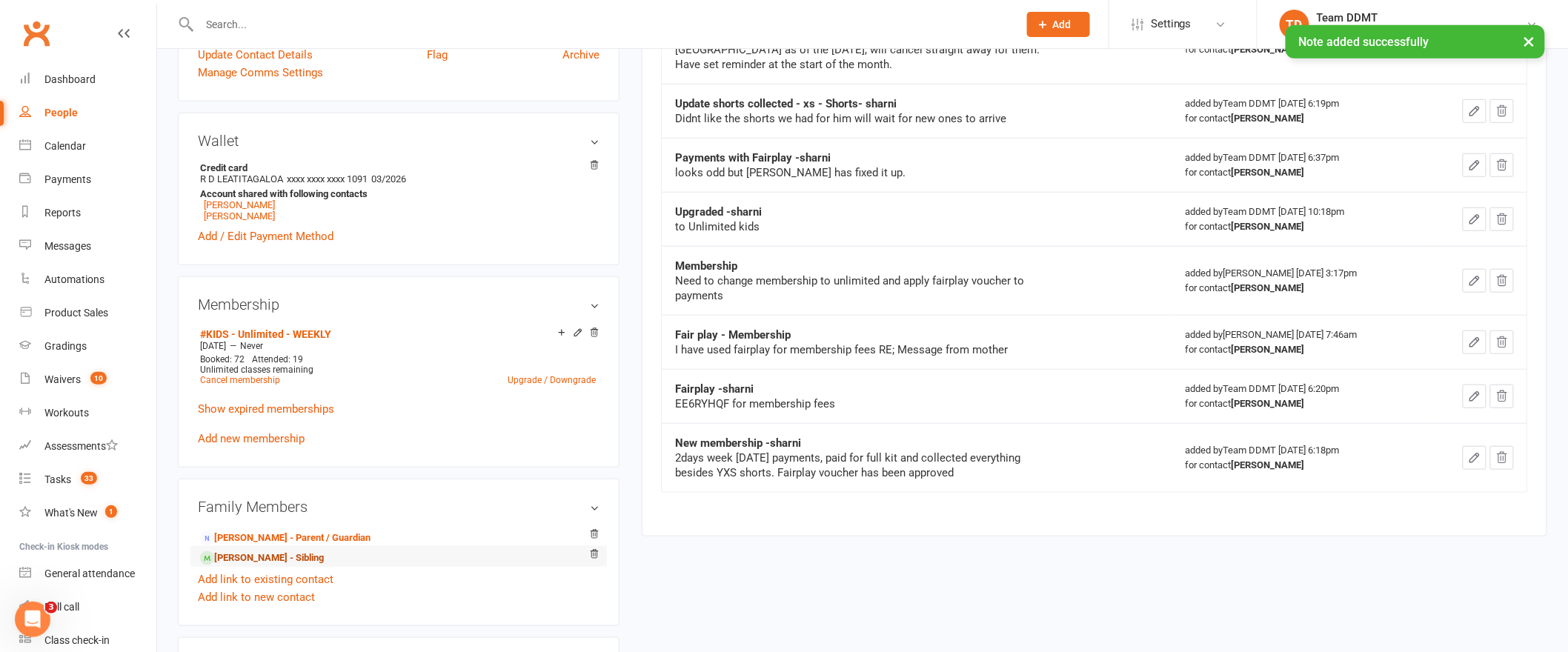
click at [283, 558] on link "[PERSON_NAME] - Sibling" at bounding box center [262, 558] width 124 height 15
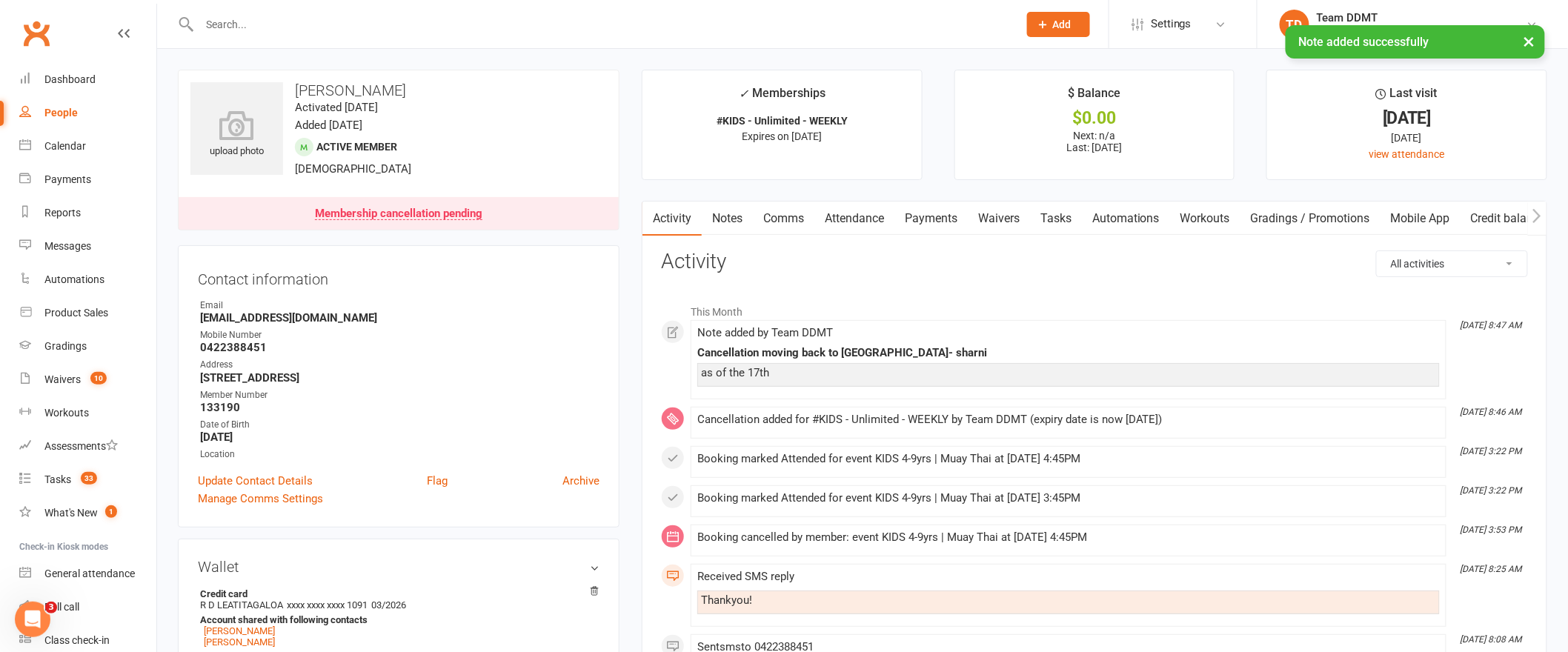
click at [735, 221] on link "Notes" at bounding box center [727, 219] width 51 height 34
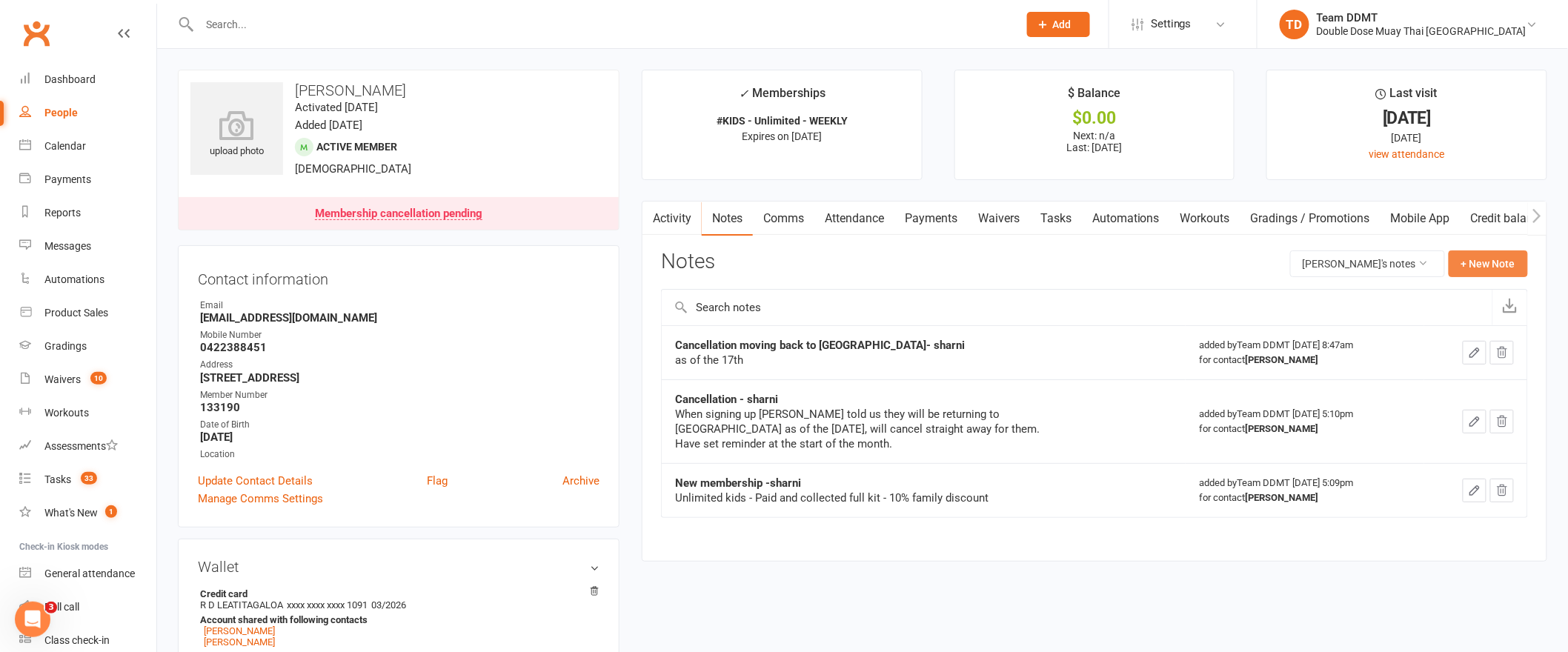
click at [1483, 259] on button "+ New Note" at bounding box center [1487, 264] width 80 height 27
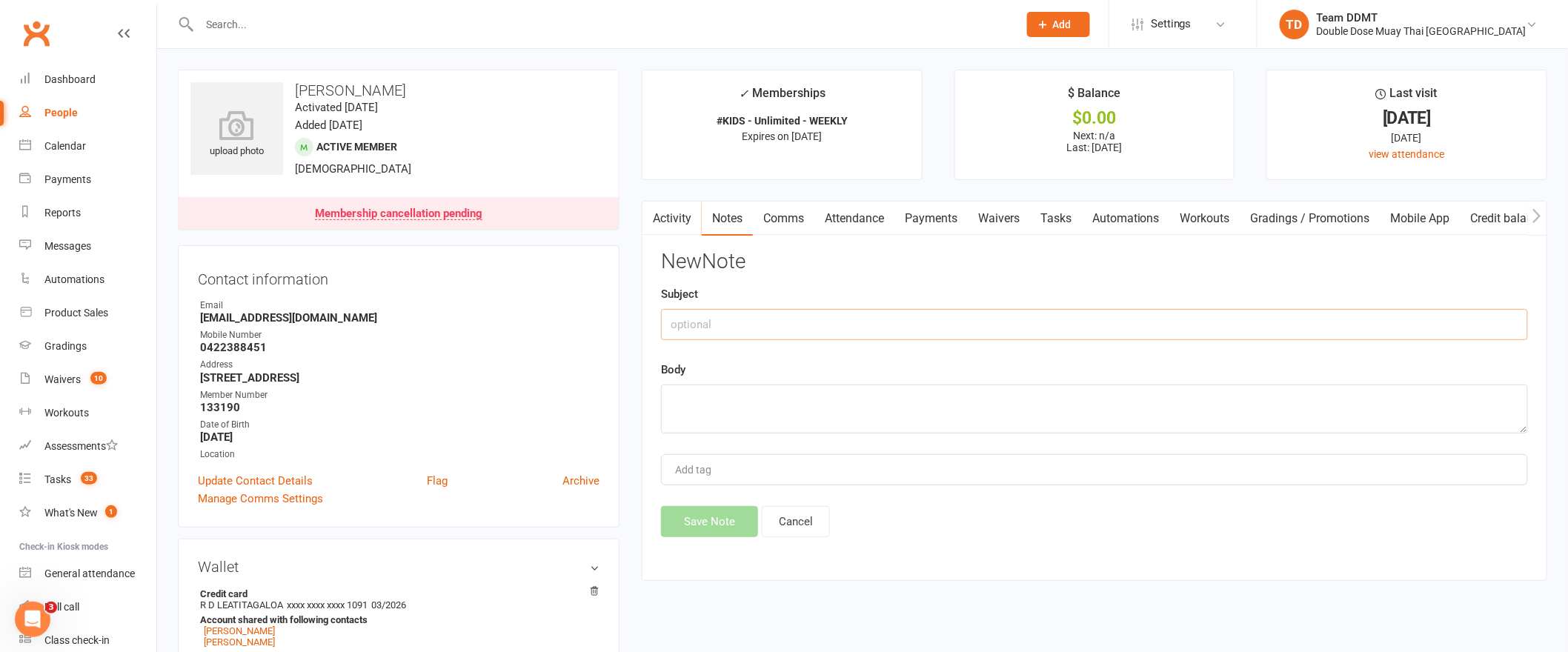
click at [1300, 326] on input "text" at bounding box center [1094, 324] width 867 height 31
drag, startPoint x: 860, startPoint y: 330, endPoint x: 609, endPoint y: 333, distance: 251.0
type input "member of the month [DATE]"
click at [700, 400] on textarea at bounding box center [1094, 409] width 867 height 49
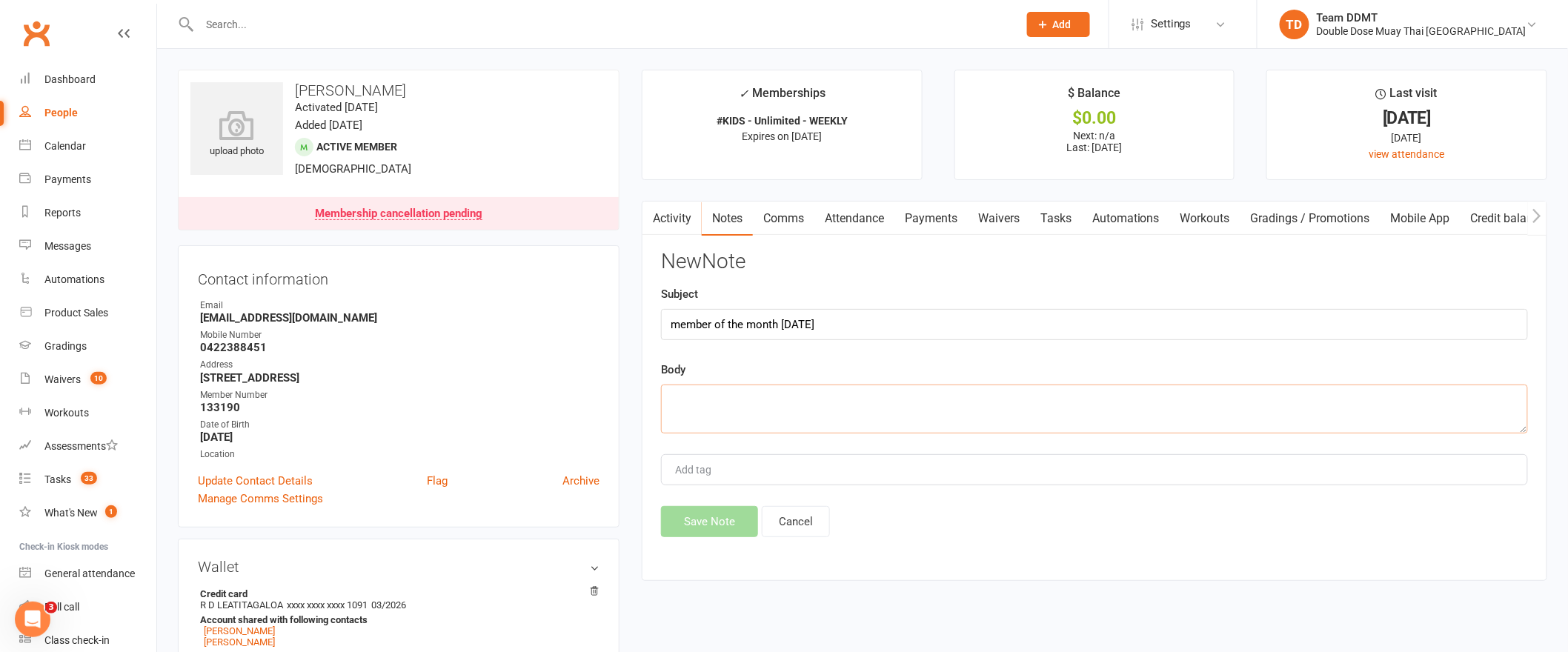
paste textarea "member of the month [DATE]"
type textarea "member of the month [DATE]"
click at [709, 522] on button "Save Note" at bounding box center [709, 521] width 97 height 31
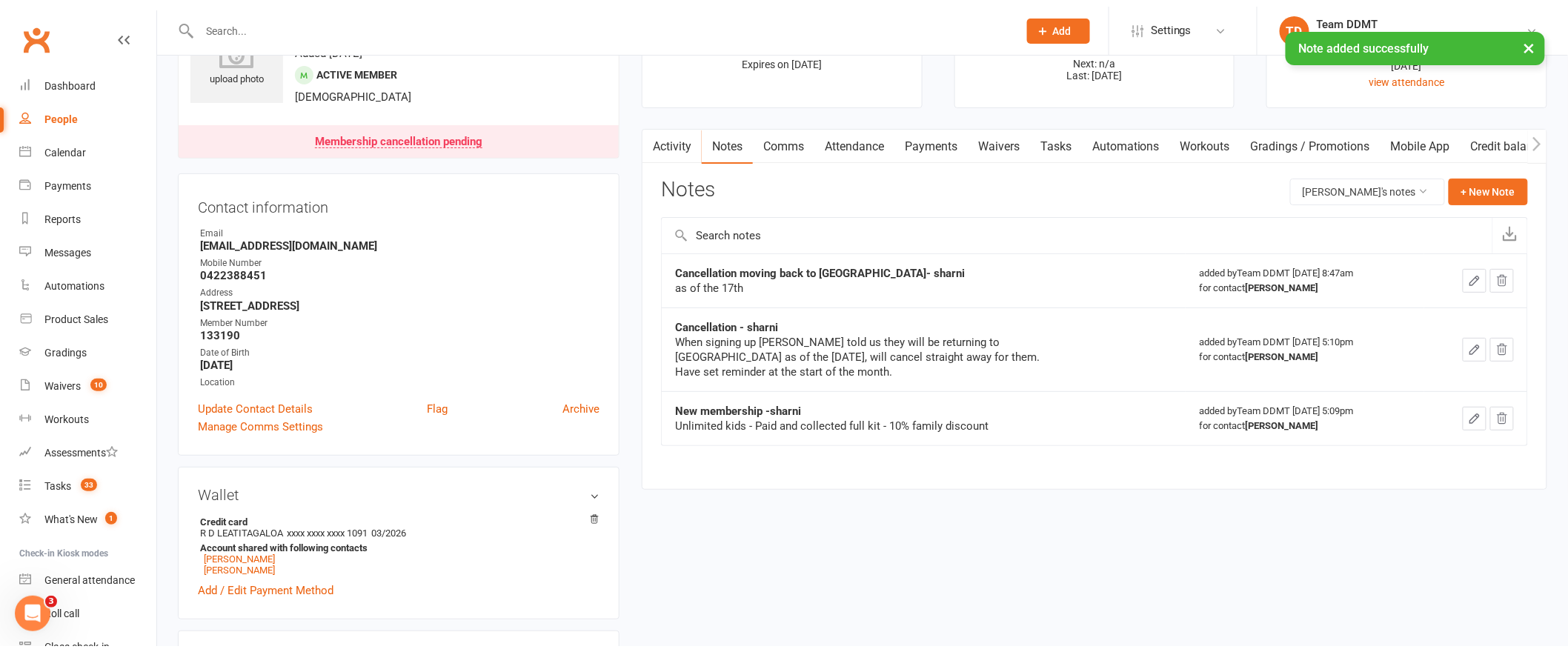
scroll to position [478, 0]
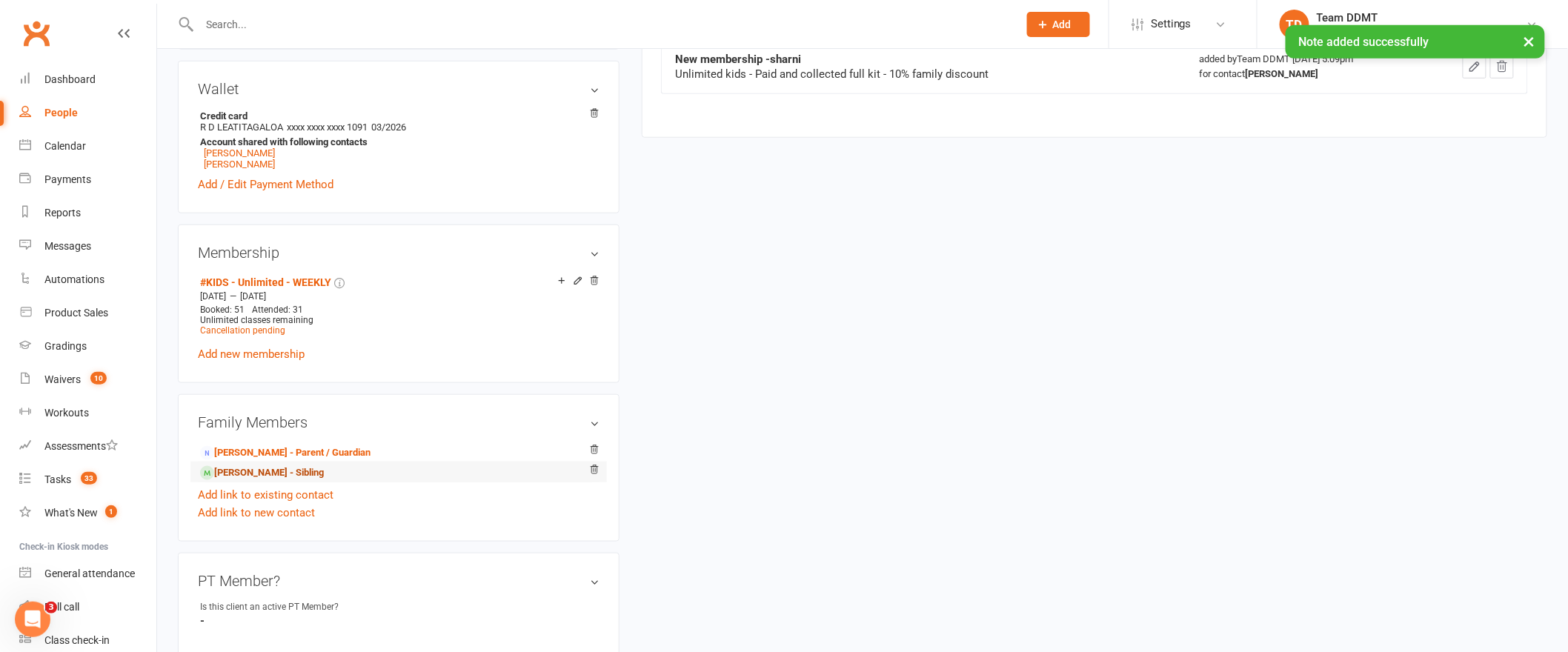
click at [293, 477] on link "[PERSON_NAME] - Sibling" at bounding box center [262, 473] width 124 height 15
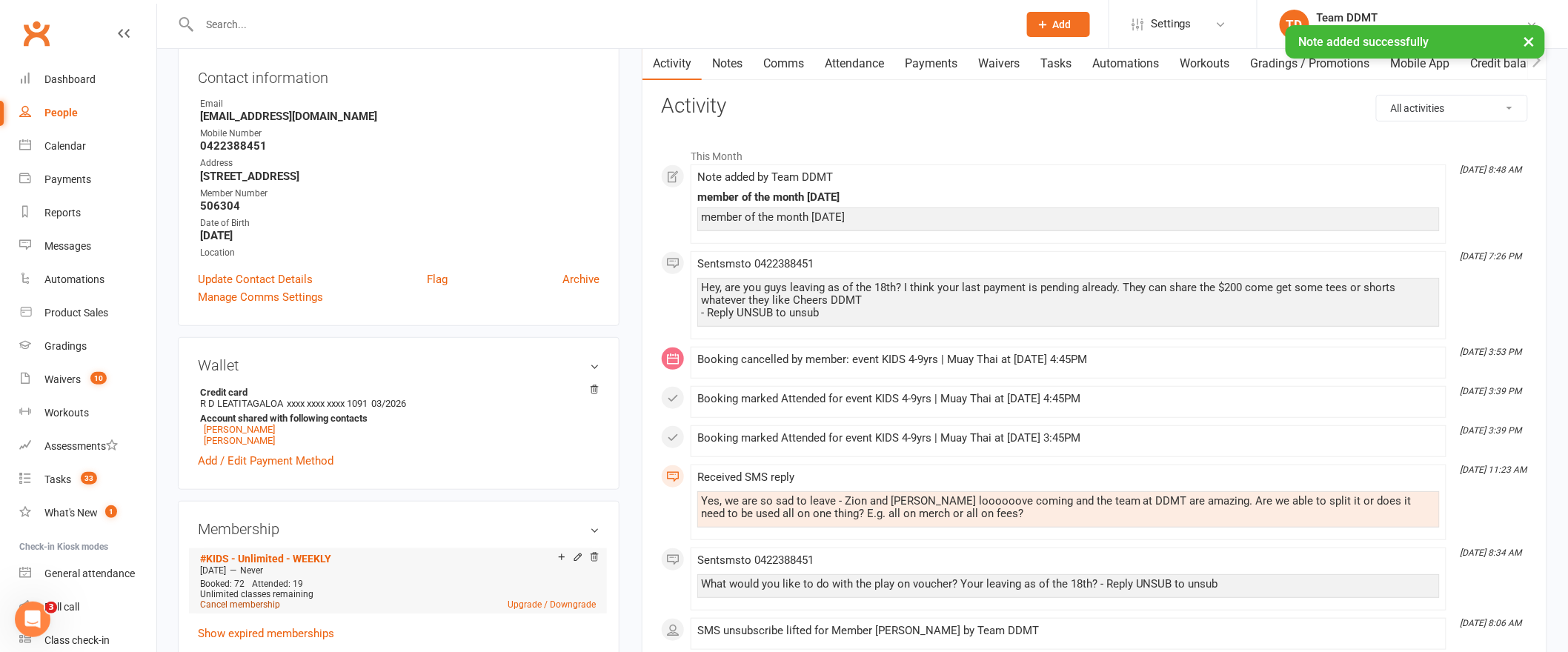
scroll to position [163, 0]
click at [257, 606] on link "Cancel membership" at bounding box center [240, 604] width 80 height 11
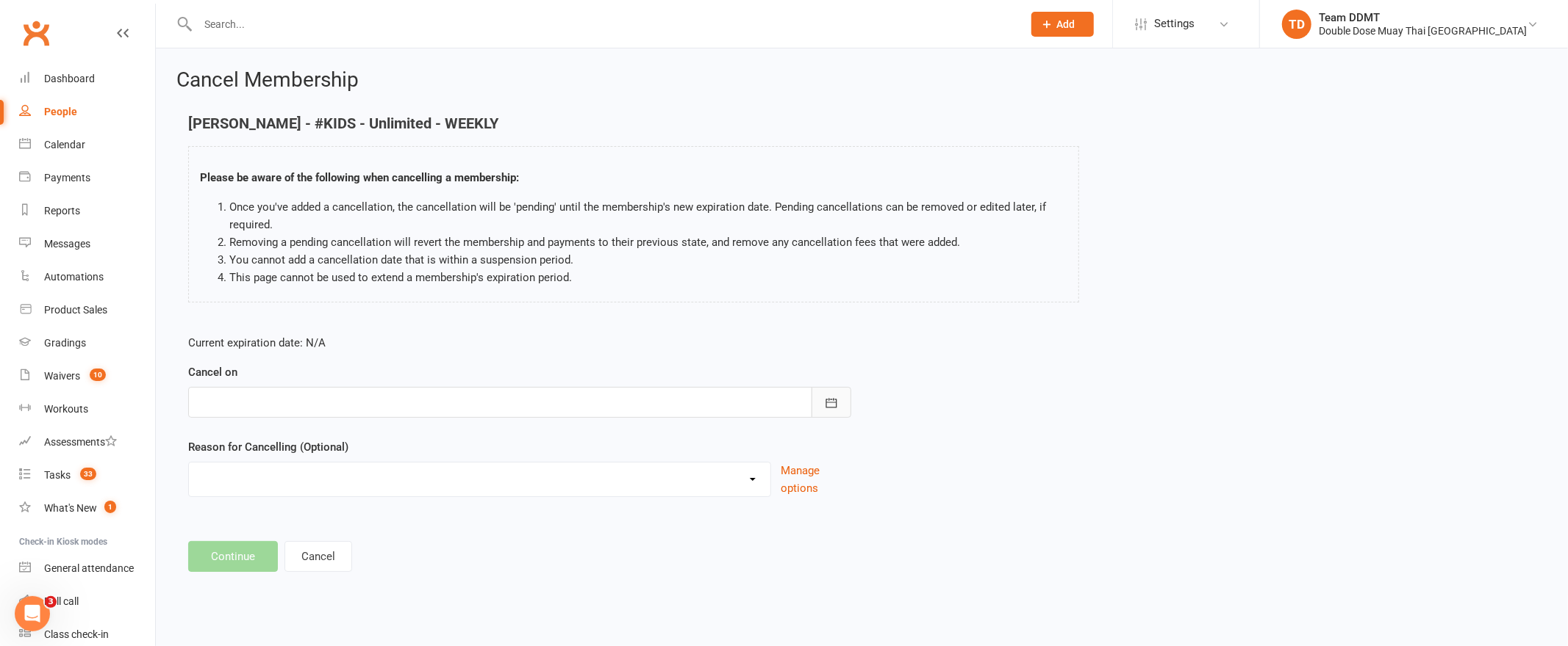
click at [825, 406] on icon "button" at bounding box center [831, 403] width 15 height 15
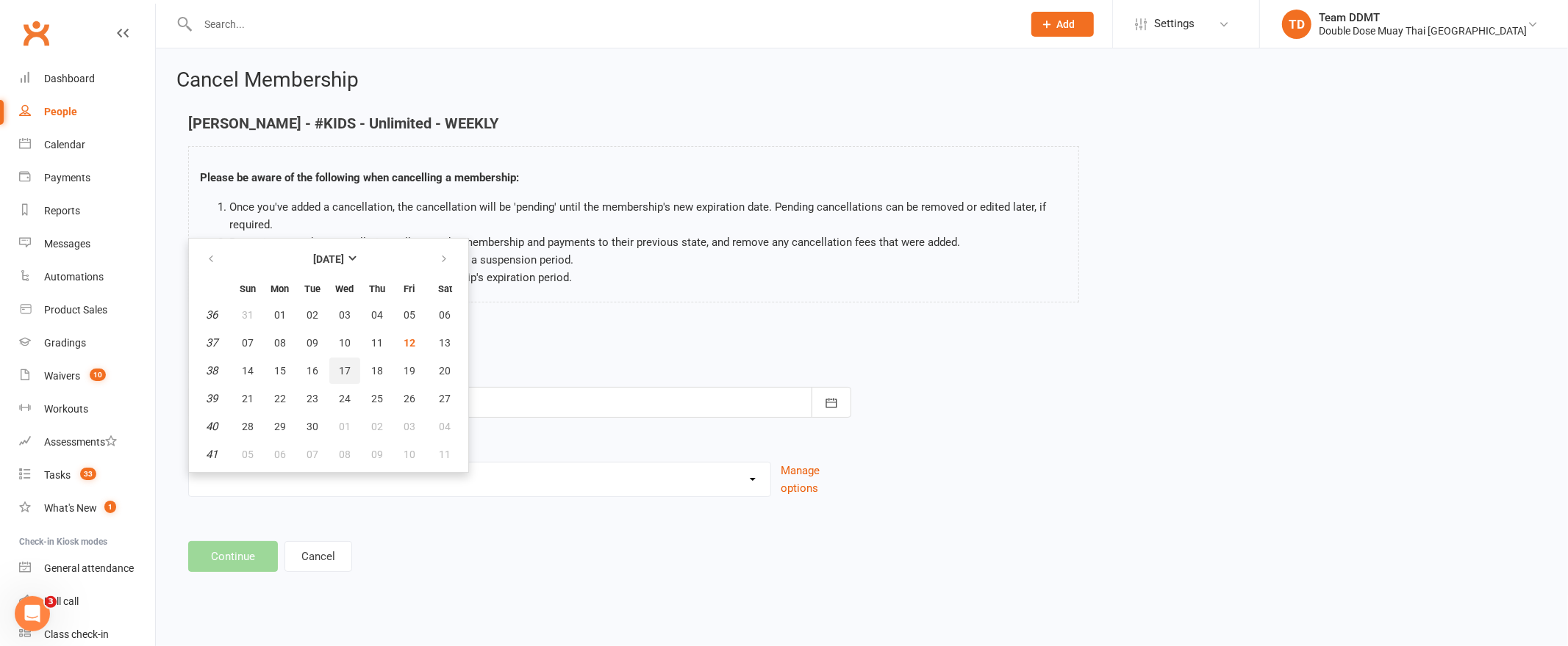
click at [341, 366] on span "17" at bounding box center [344, 370] width 12 height 12
type input "[DATE]"
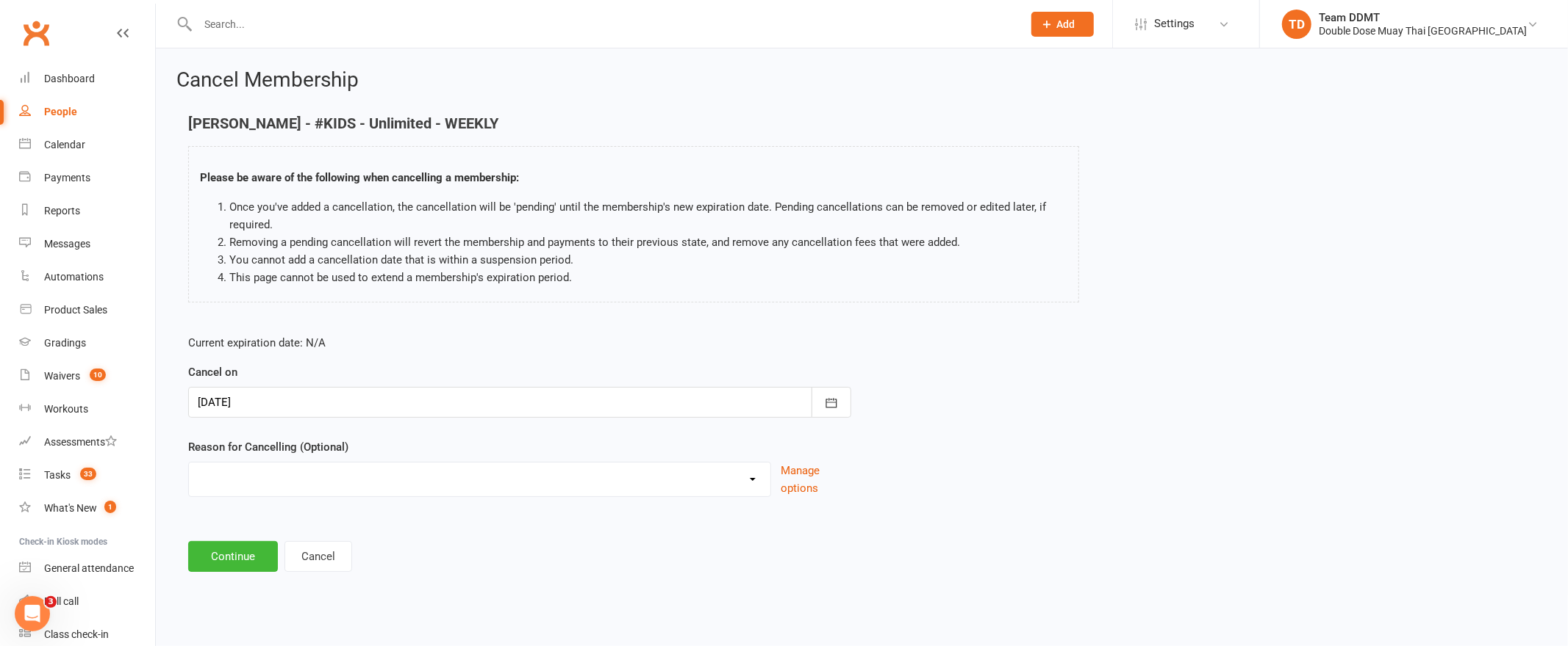
click at [353, 473] on select "Administration Error Holiday Injury Moving Away Upgrading/Downgrading membershi…" at bounding box center [479, 477] width 582 height 29
select select "3"
click at [234, 567] on button "Continue" at bounding box center [233, 556] width 90 height 31
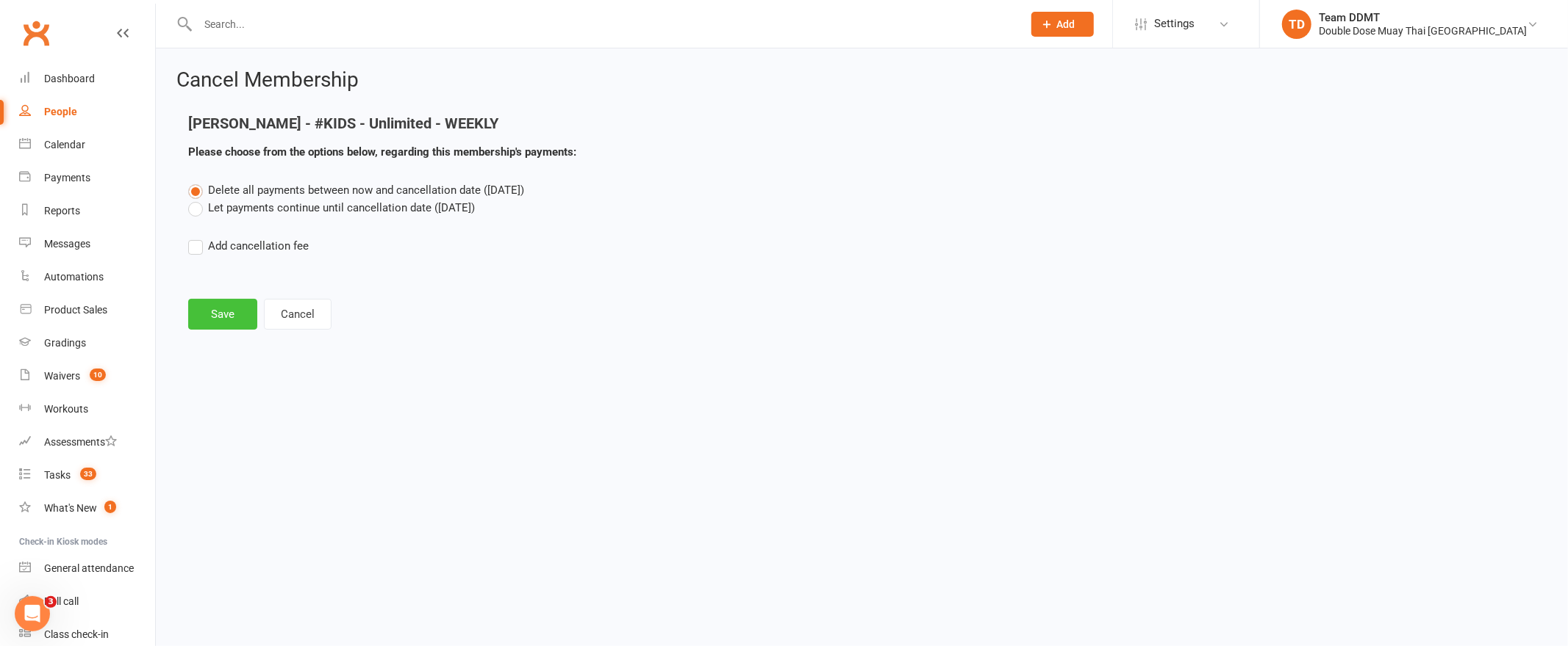
click at [228, 311] on button "Save" at bounding box center [223, 314] width 69 height 31
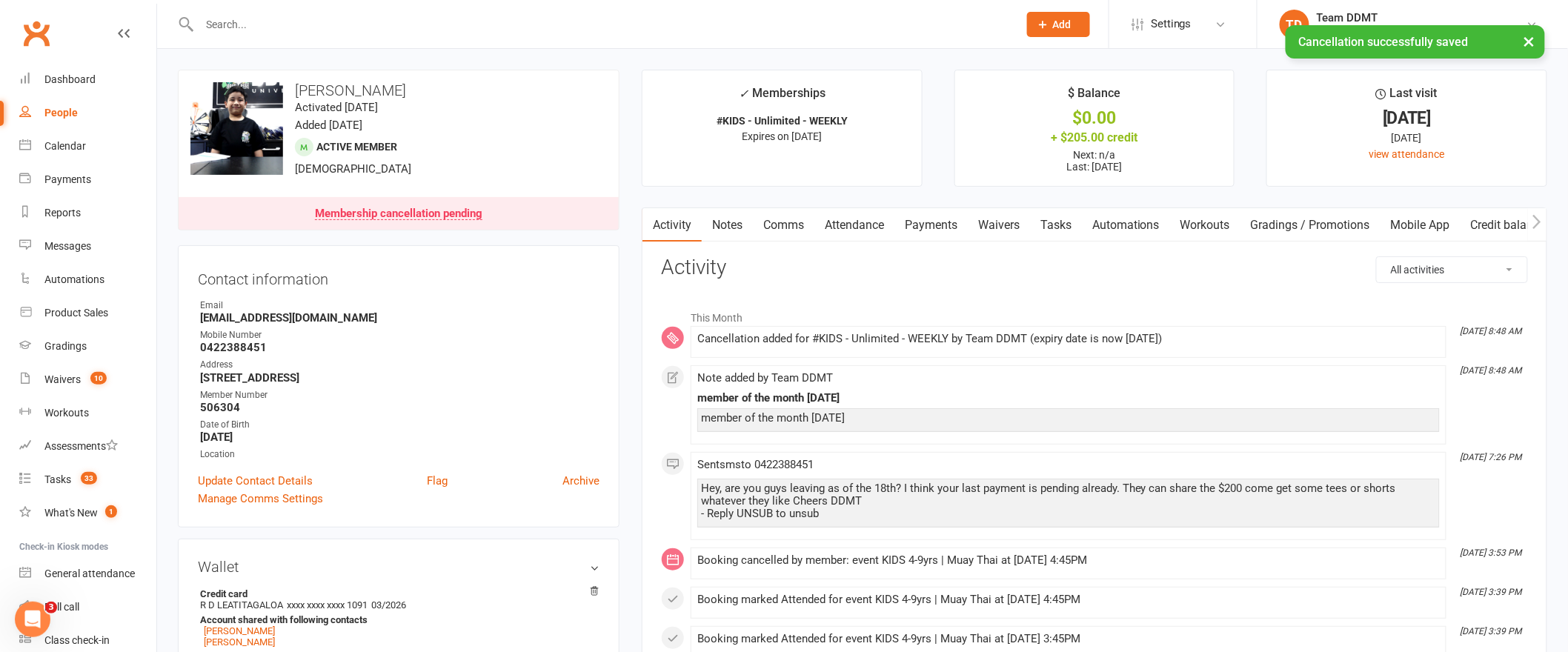
click at [941, 222] on link "Payments" at bounding box center [931, 226] width 73 height 34
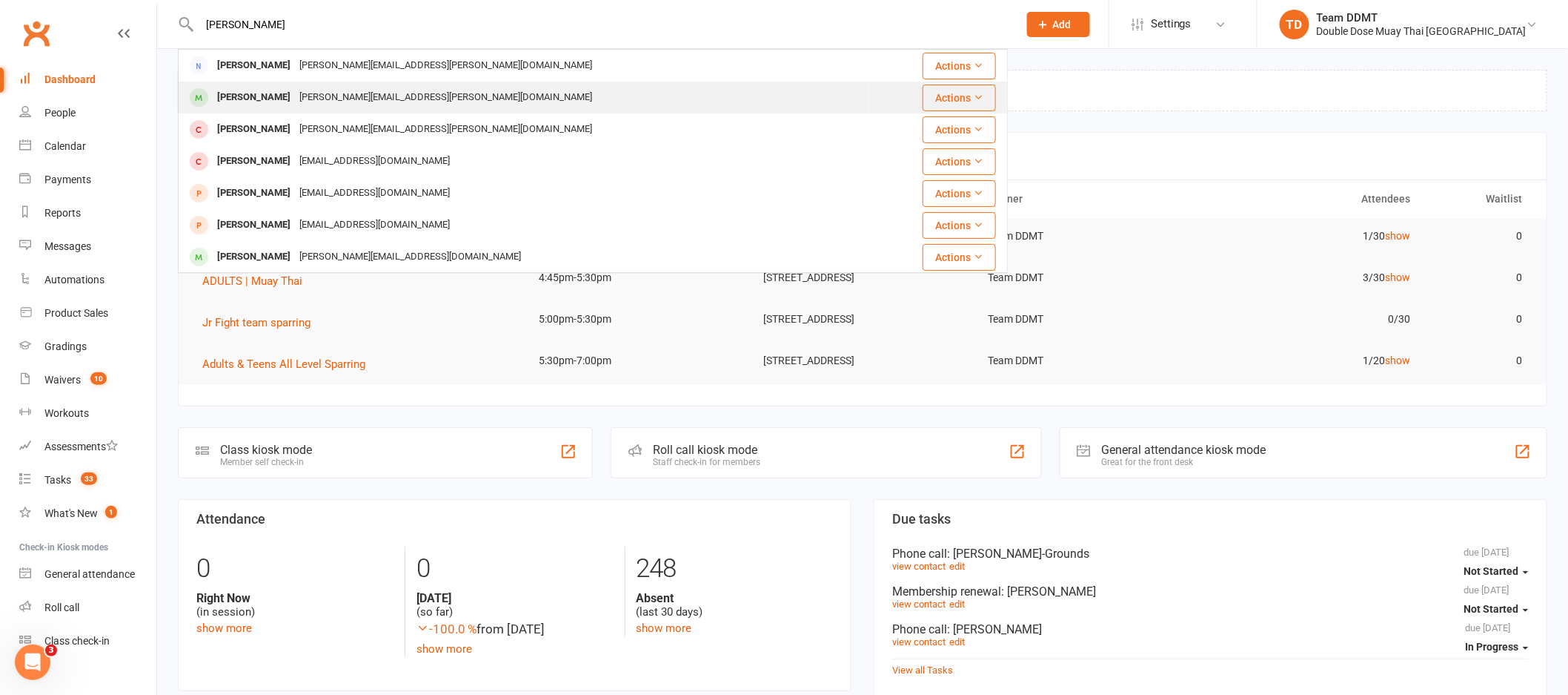
type input "mathew kenn"
click at [290, 99] on div "Mathew Kennett" at bounding box center [254, 98] width 82 height 21
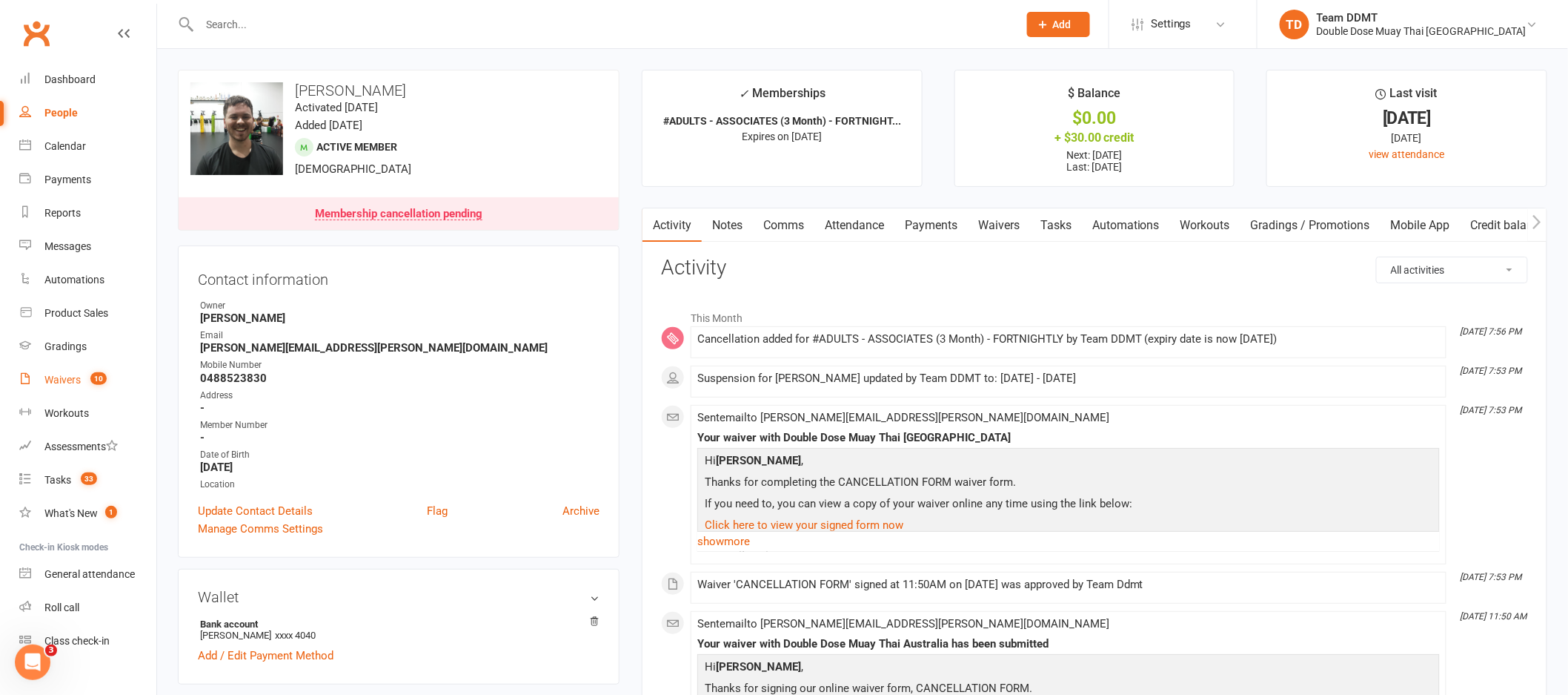
click at [71, 377] on div "Waivers" at bounding box center [63, 379] width 37 height 12
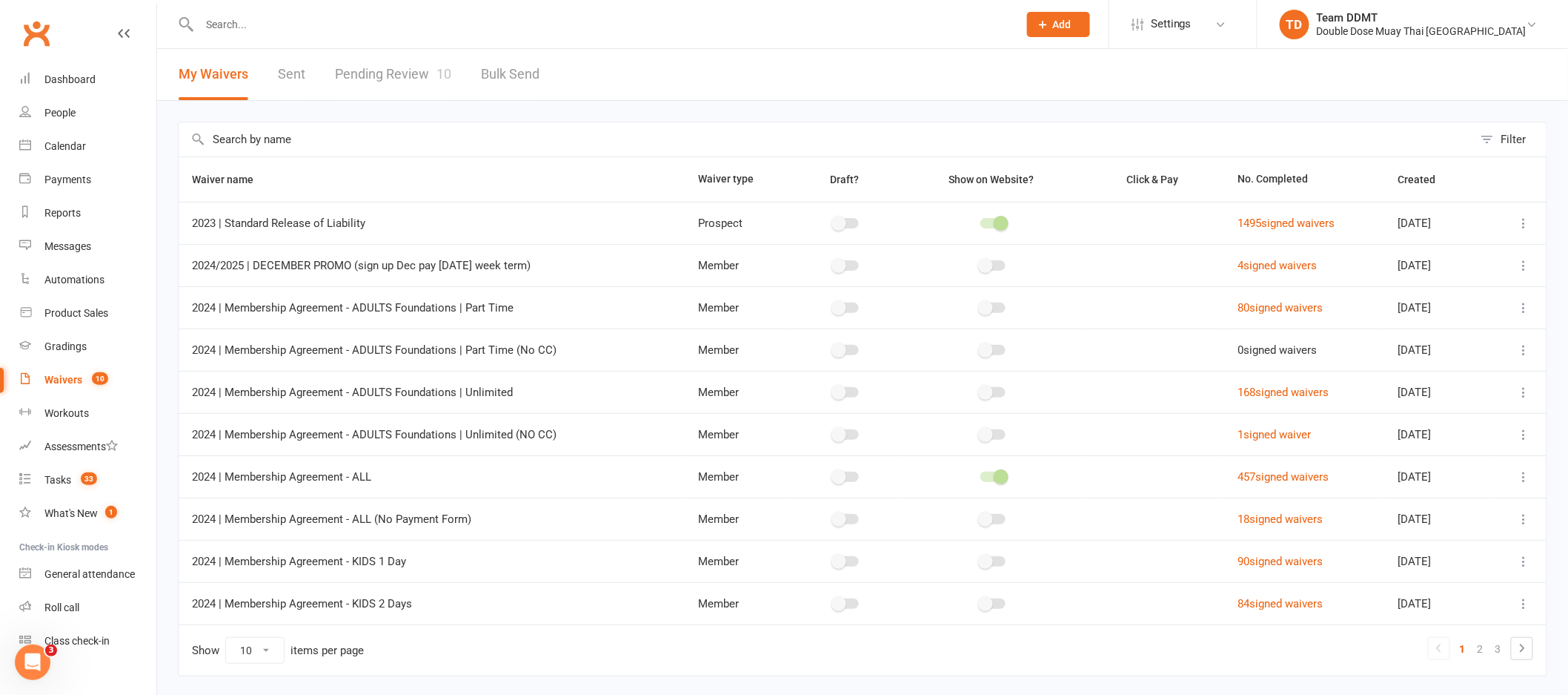
click at [384, 76] on link "Pending Review 10" at bounding box center [393, 74] width 116 height 51
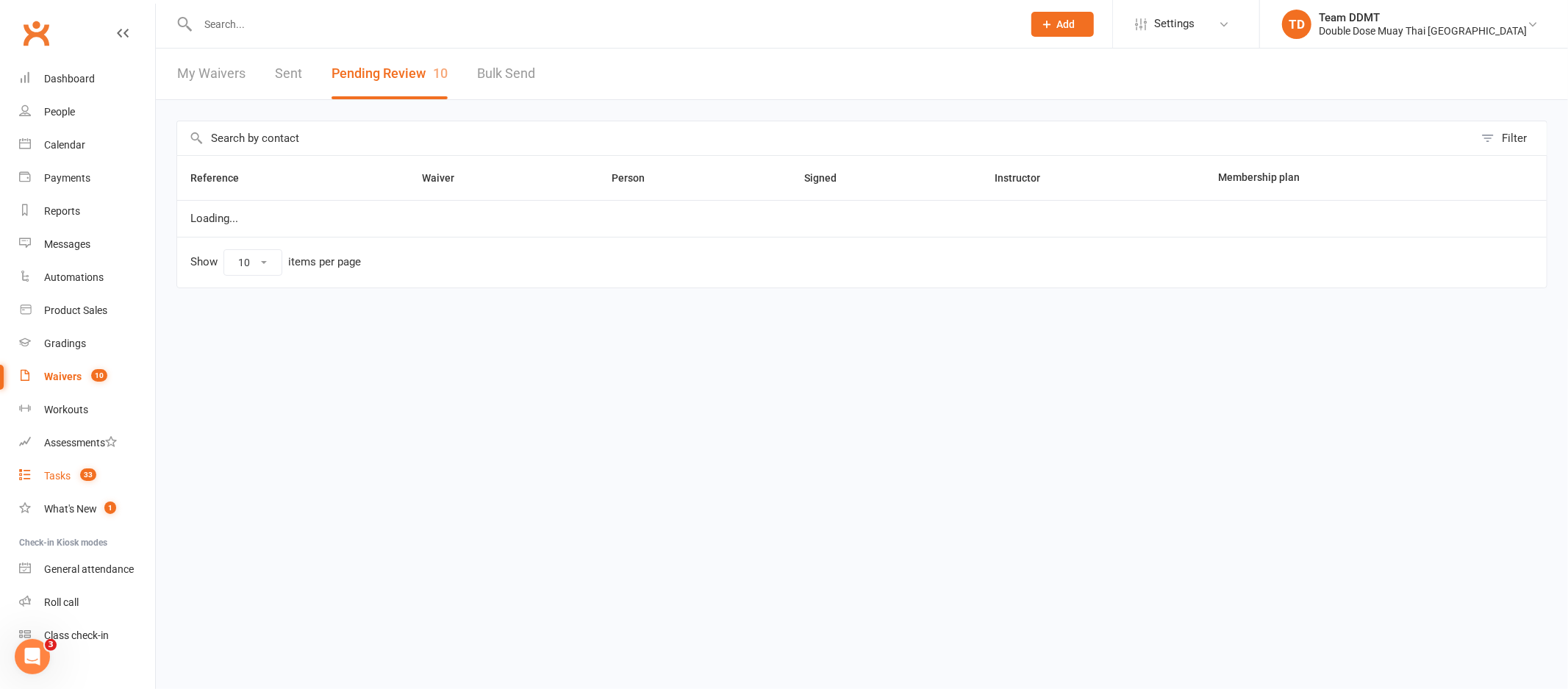
click at [68, 478] on div "Tasks" at bounding box center [58, 475] width 27 height 12
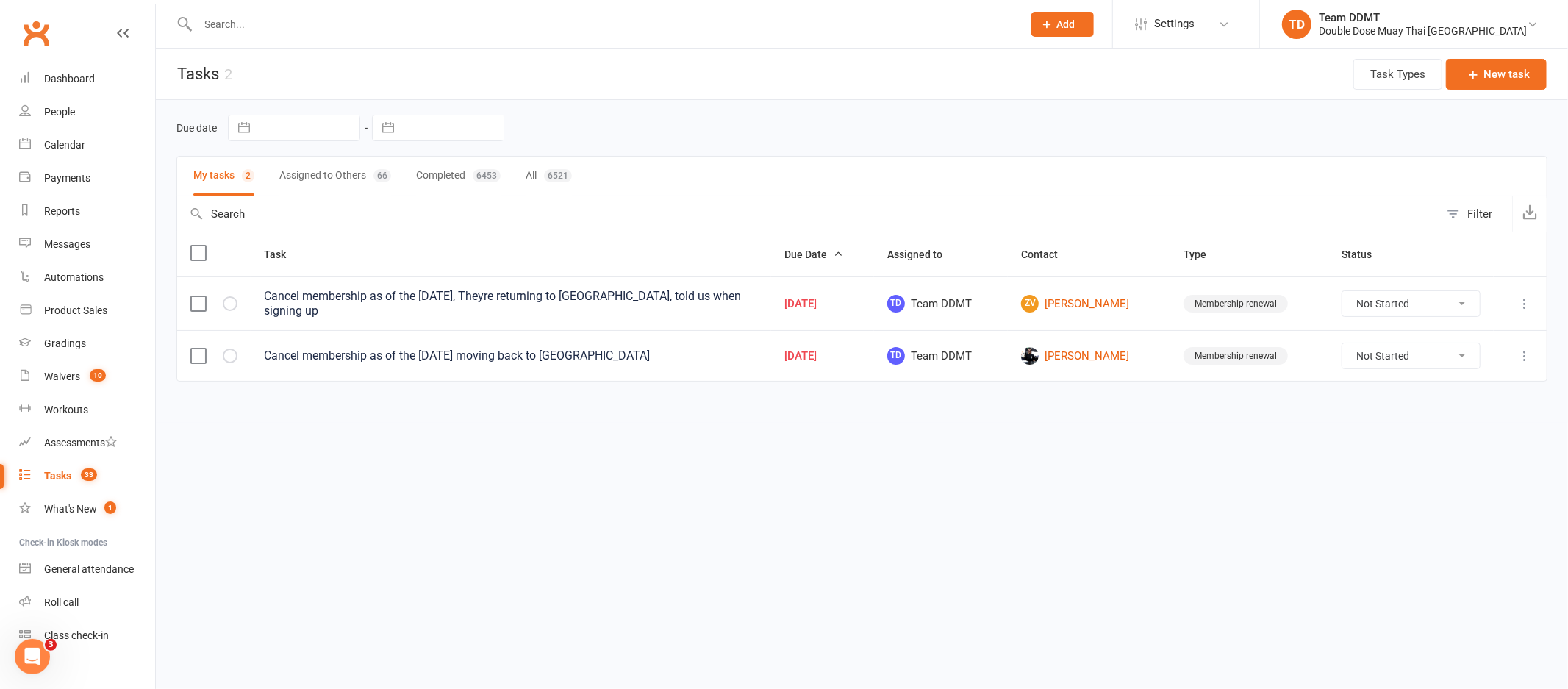
click at [1438, 302] on select "Not Started In Progress Waiting Complete" at bounding box center [1411, 304] width 138 height 25
select select "unstarted"
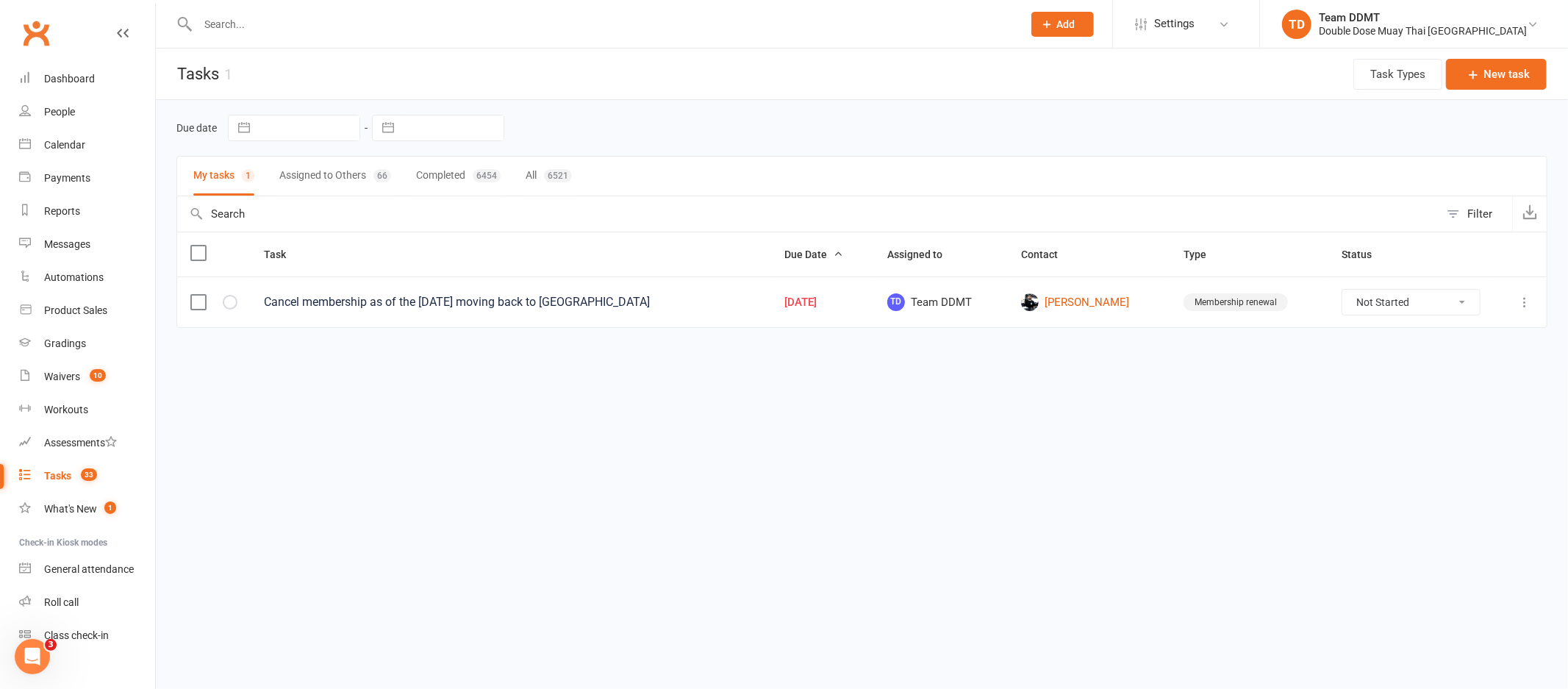
click at [1389, 305] on select "Not Started In Progress Waiting Complete" at bounding box center [1411, 302] width 138 height 25
select select "unstarted"
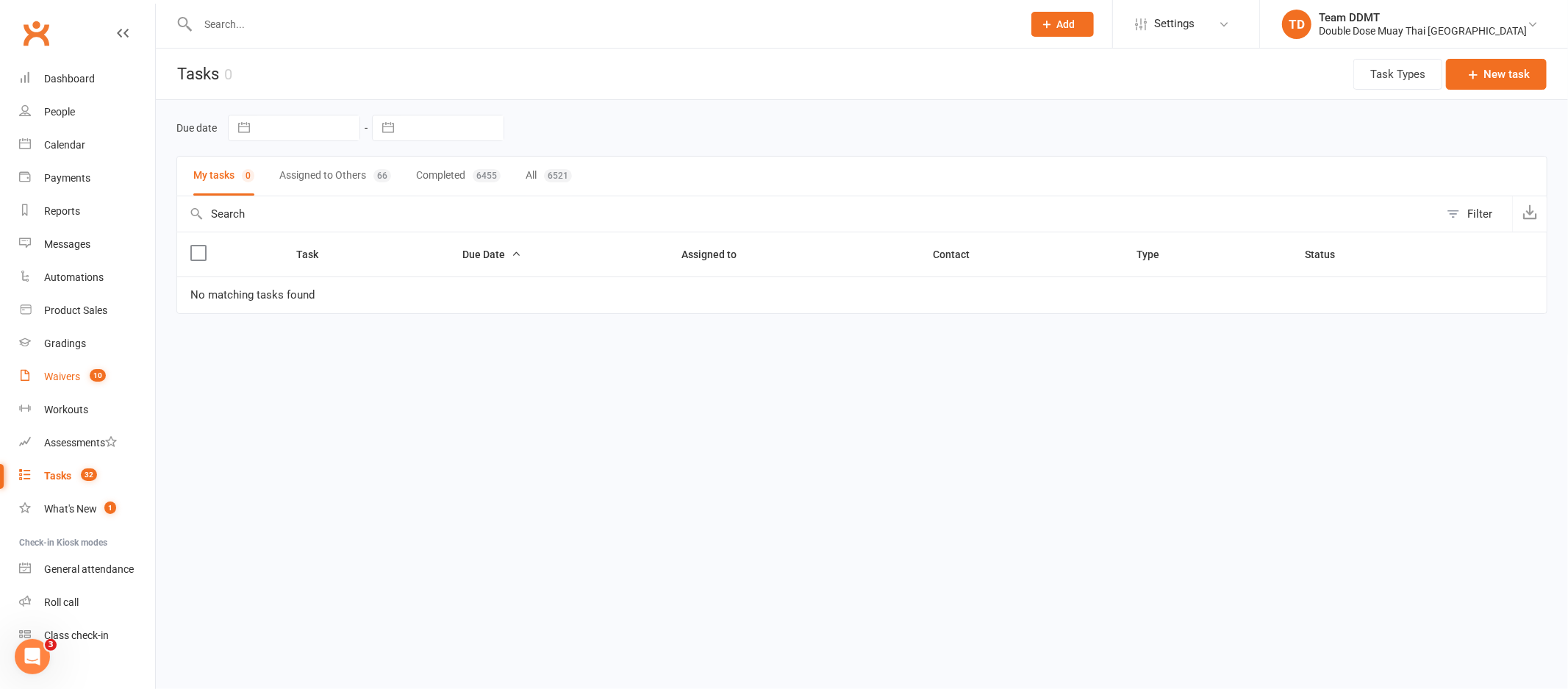
click at [51, 382] on link "Waivers 10" at bounding box center [87, 376] width 136 height 33
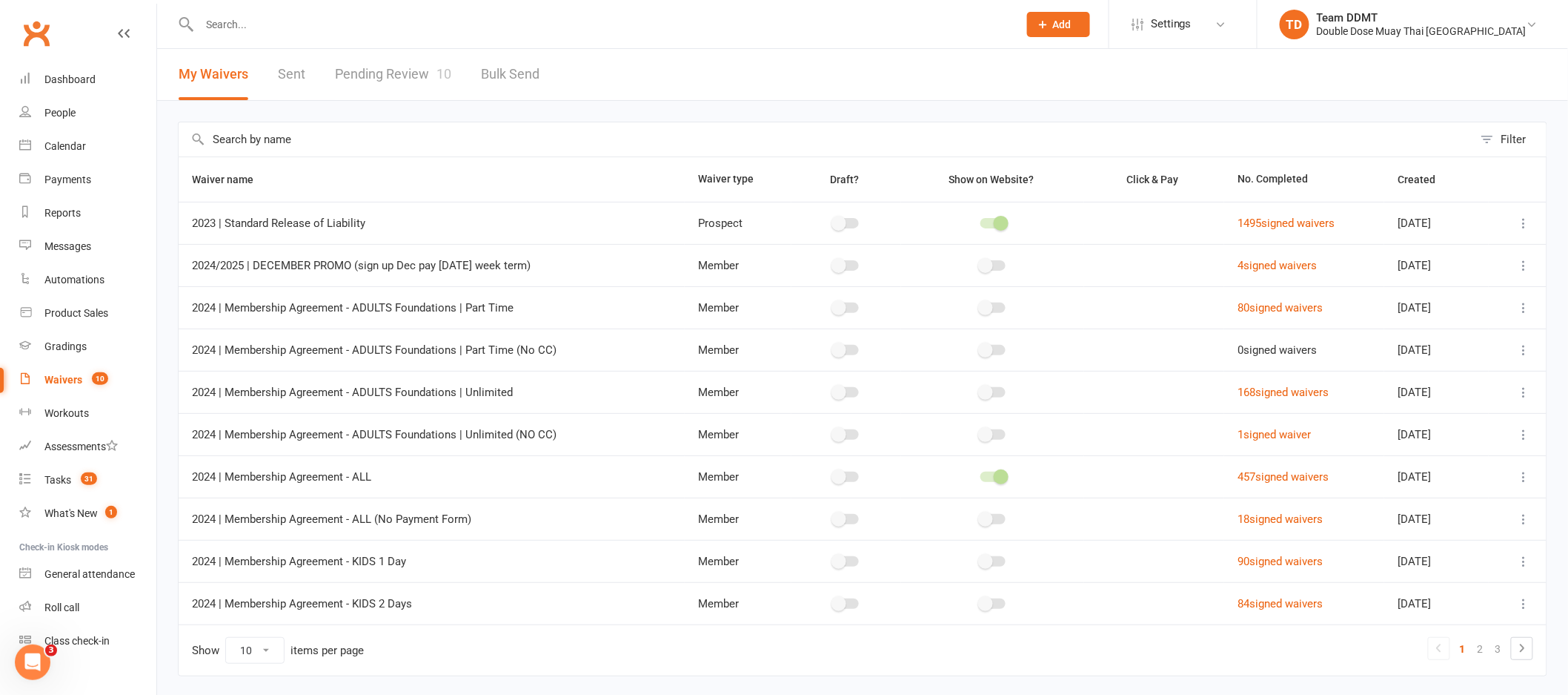
click at [387, 89] on link "Pending Review 10" at bounding box center [393, 74] width 116 height 51
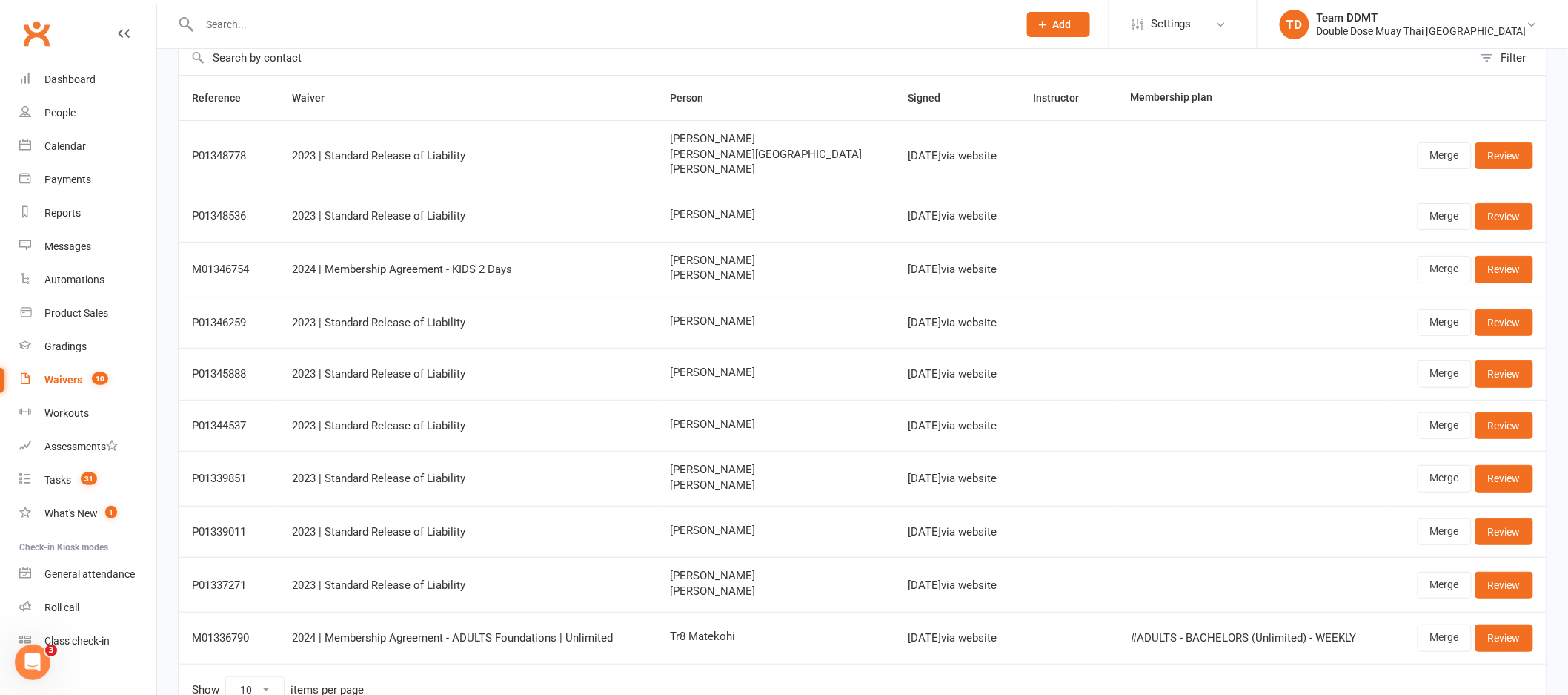
scroll to position [127, 0]
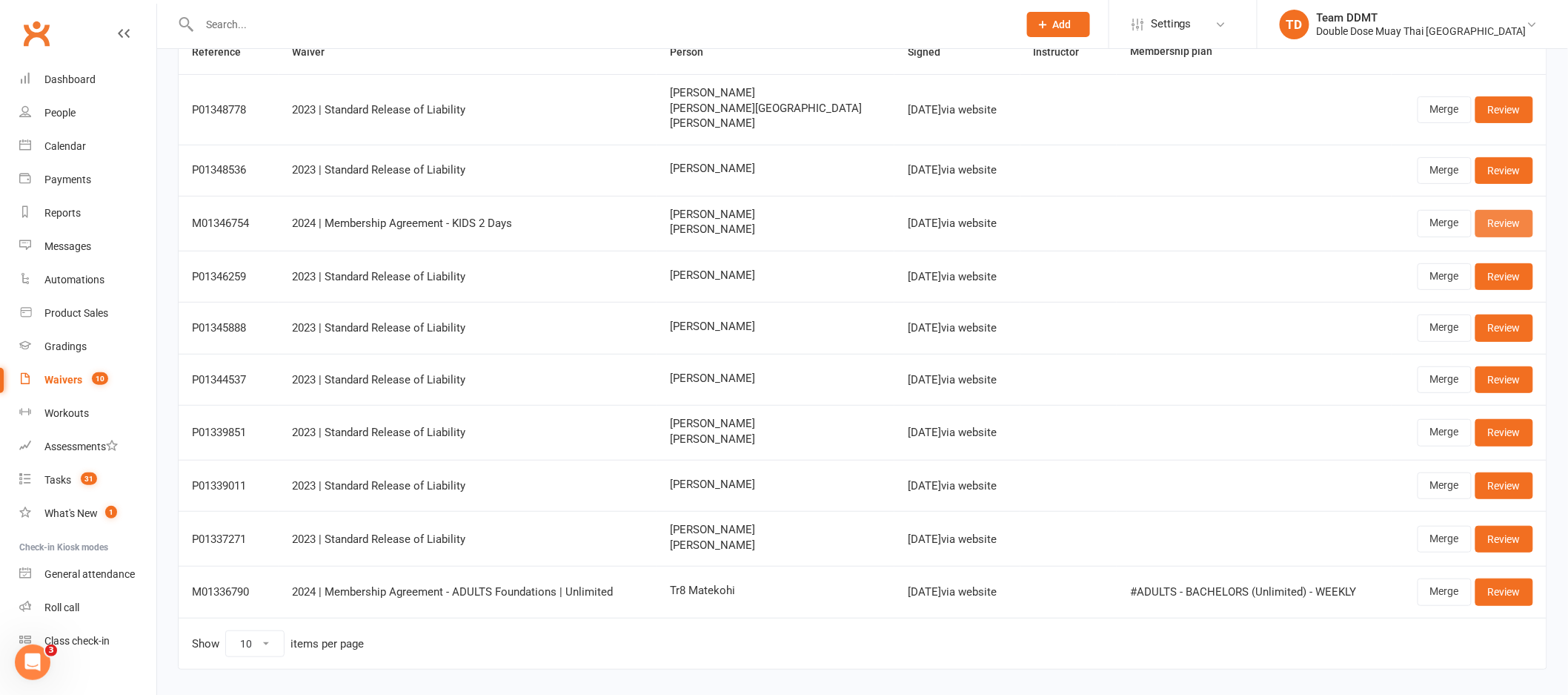
click at [1512, 234] on link "Review" at bounding box center [1504, 223] width 58 height 27
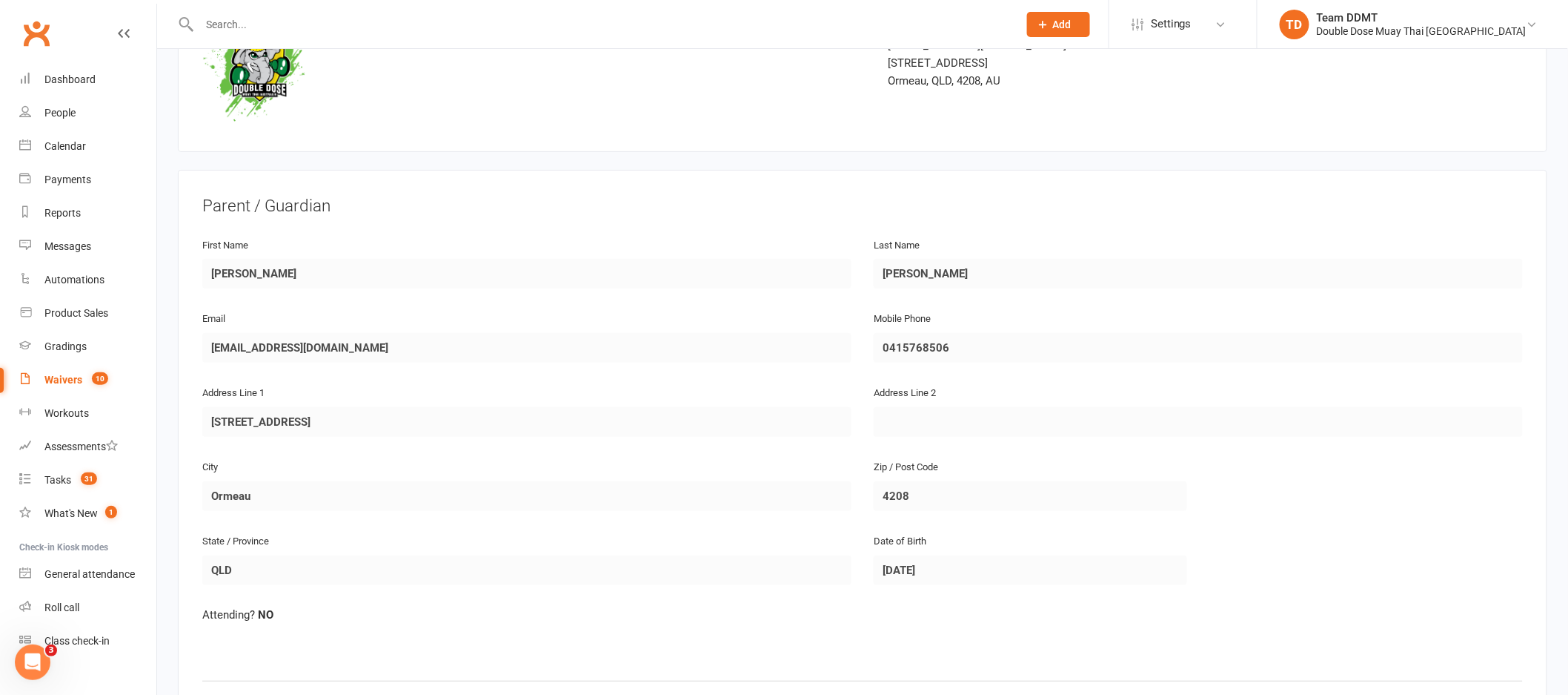
scroll to position [112, 0]
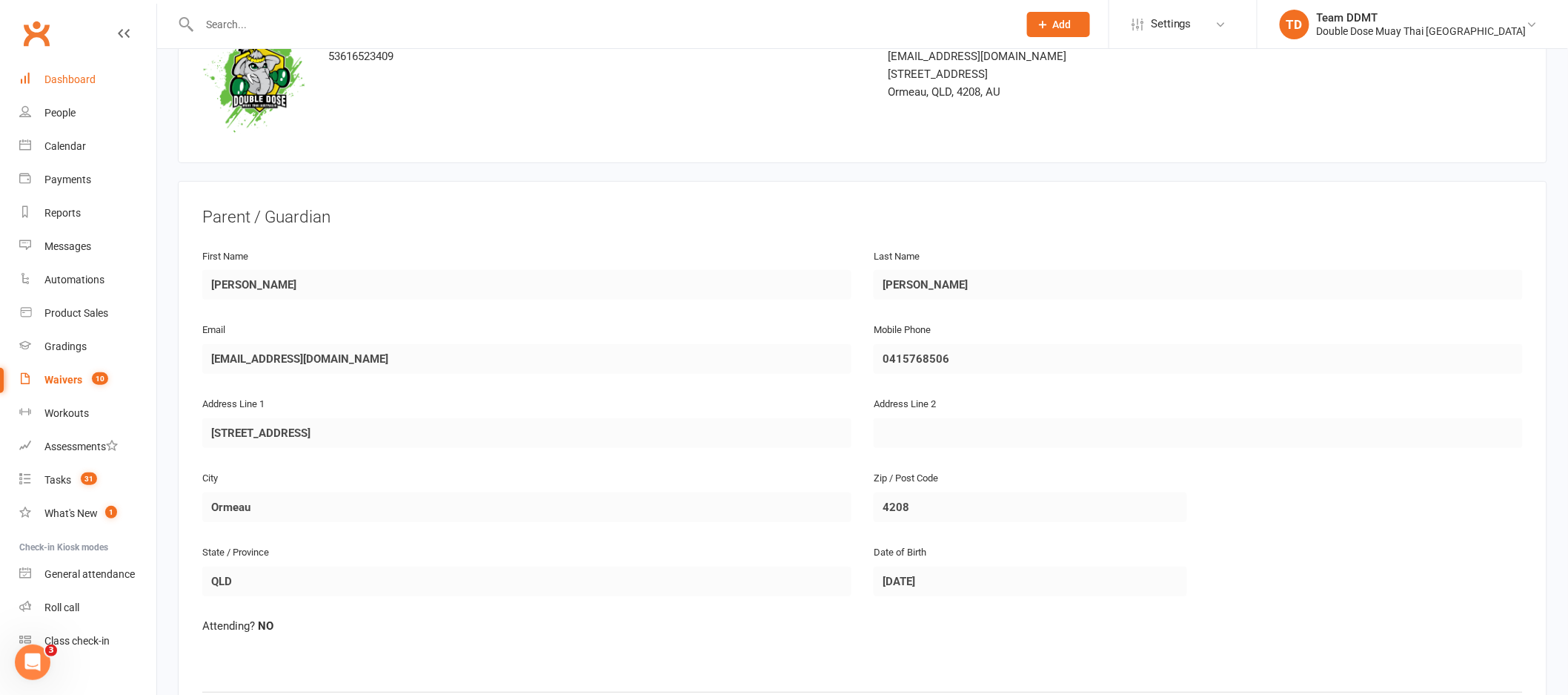
click at [72, 80] on div "Dashboard" at bounding box center [70, 79] width 51 height 12
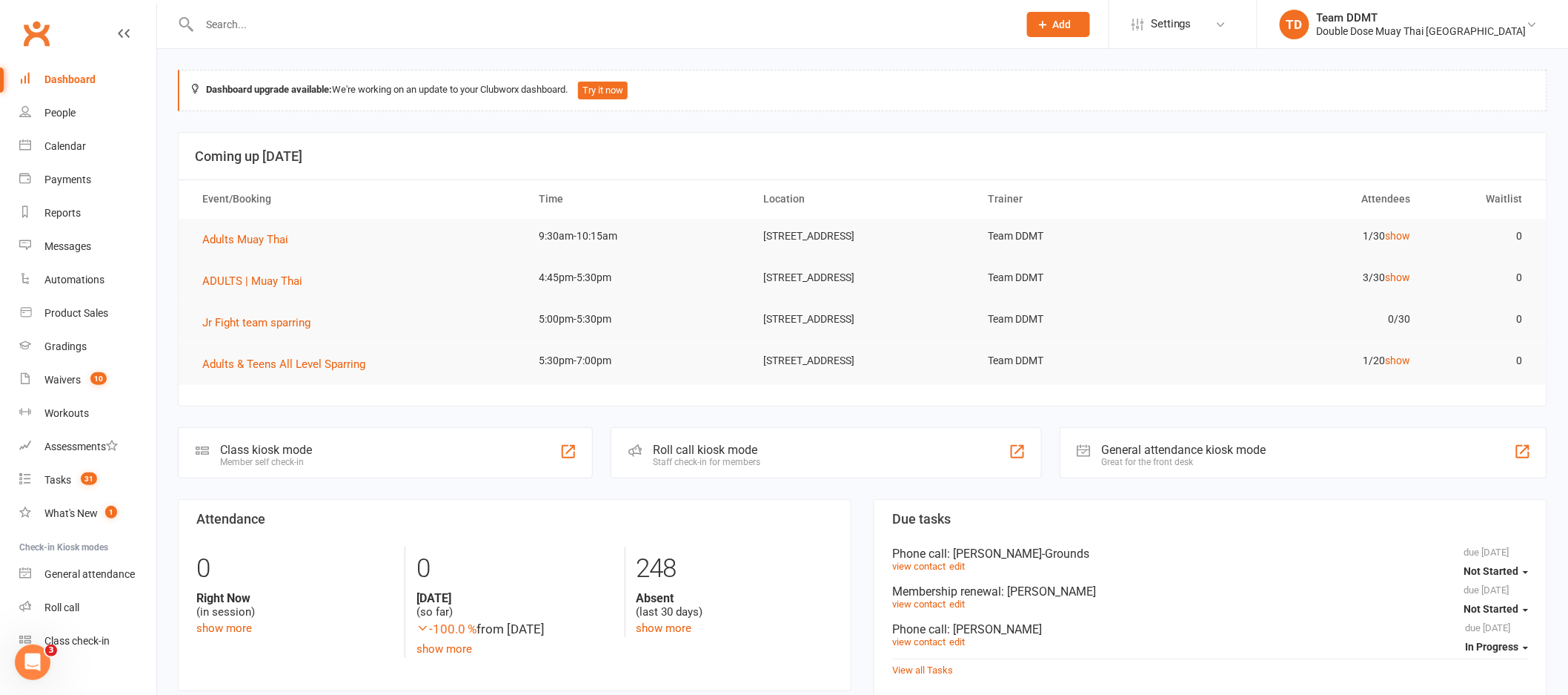
click at [239, 12] on div at bounding box center [592, 24] width 830 height 48
